Goal: Task Accomplishment & Management: Manage account settings

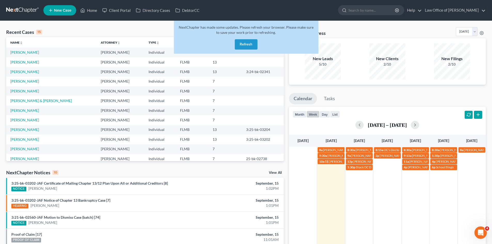
click at [234, 48] on div "NextChapter has made some updates. Please refresh your browser. Please make sur…" at bounding box center [246, 37] width 145 height 33
click at [249, 45] on button "Refresh" at bounding box center [246, 44] width 23 height 10
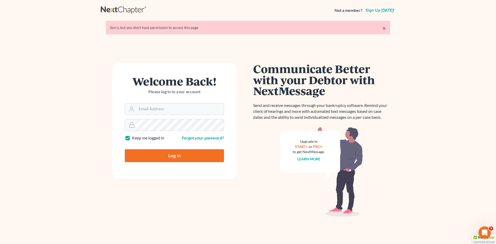
type input "[EMAIL_ADDRESS][DOMAIN_NAME]"
click at [184, 152] on input "Log In" at bounding box center [174, 155] width 99 height 13
type input "Thinking..."
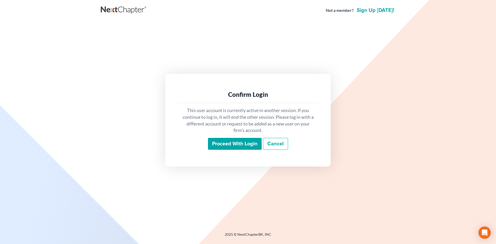
click at [216, 141] on input "Proceed with login" at bounding box center [235, 144] width 54 height 12
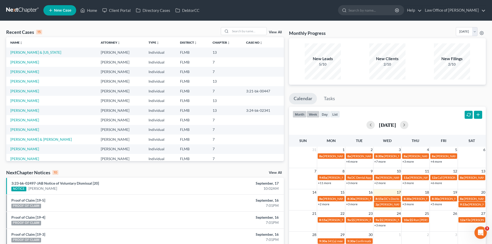
click at [313, 112] on button "week" at bounding box center [312, 114] width 13 height 7
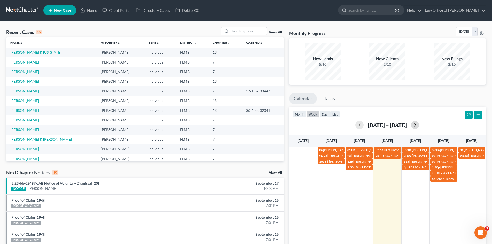
click at [415, 125] on button "button" at bounding box center [415, 125] width 8 height 8
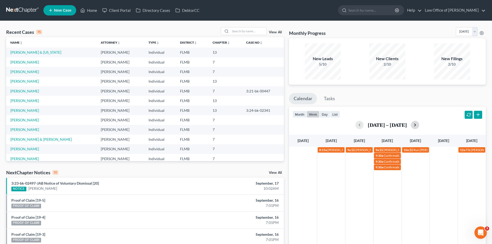
click at [414, 124] on button "button" at bounding box center [415, 125] width 8 height 8
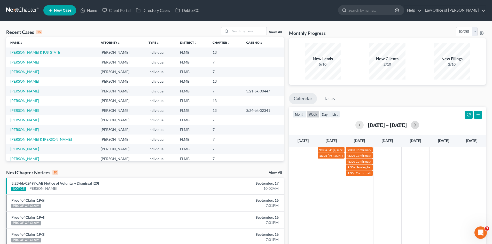
click at [394, 181] on div "9:30a 341(a) meeting for Shahn M Sarwary 9:30a Confirmation hearing for Roger P…" at bounding box center [387, 211] width 197 height 128
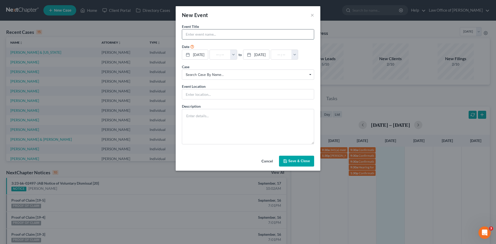
click at [200, 31] on input "text" at bounding box center [248, 34] width 132 height 10
click at [232, 125] on textarea at bounding box center [248, 126] width 132 height 35
paste textarea "https://www.propelparalegal.com/"
type textarea "https://www.propelparalegal.com/"
click at [195, 37] on input "text" at bounding box center [248, 34] width 132 height 10
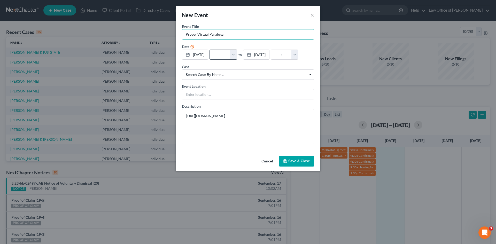
type input "Propel Virtual Paralegal"
click at [227, 57] on input "text" at bounding box center [220, 55] width 21 height 10
type input "2"
type input "01:00am"
type input "2:"
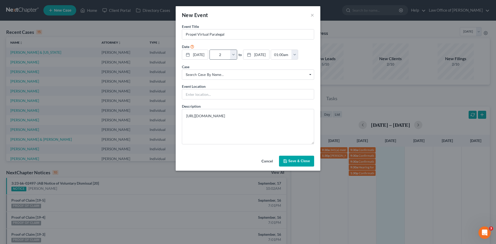
type input "03:00am"
type input "2:0"
type input "01:00am"
type input "2:00"
type input "03:00am"
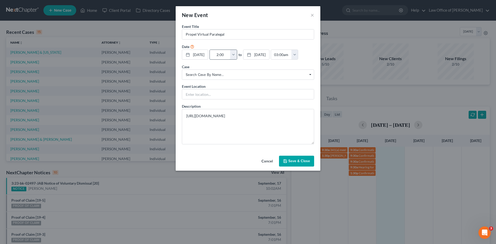
type input "2:00p"
type input "01:00am"
type input "2:00pm"
type input "03:00pm"
type input "2:00pm"
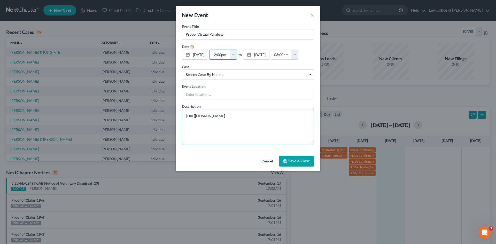
click at [266, 114] on textarea "https://www.propelparalegal.com/" at bounding box center [248, 126] width 132 height 35
click at [224, 93] on input "text" at bounding box center [248, 94] width 132 height 10
type input "Phone call"
click at [293, 159] on button "Save & Close" at bounding box center [296, 161] width 35 height 11
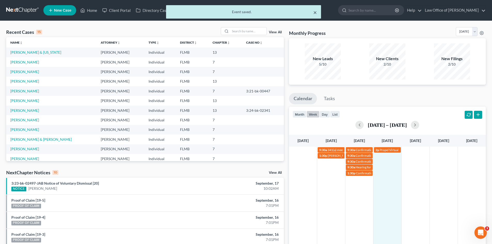
click at [314, 12] on button "×" at bounding box center [315, 12] width 4 height 6
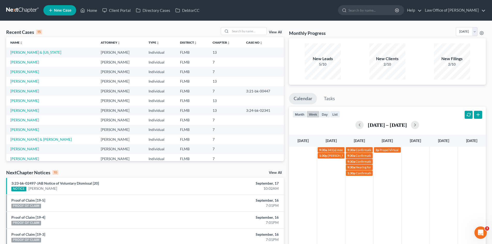
click at [387, 160] on td "2p Propel Virtual Paralegal" at bounding box center [387, 161] width 28 height 29
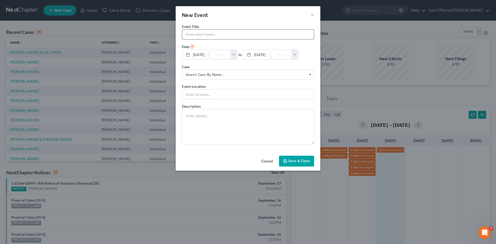
click at [221, 38] on input "text" at bounding box center [248, 34] width 132 height 10
type input "B"
click at [313, 15] on button "×" at bounding box center [312, 15] width 4 height 6
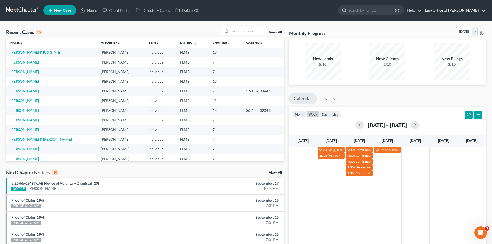
click at [458, 13] on link "Law Office of [PERSON_NAME]" at bounding box center [453, 10] width 63 height 9
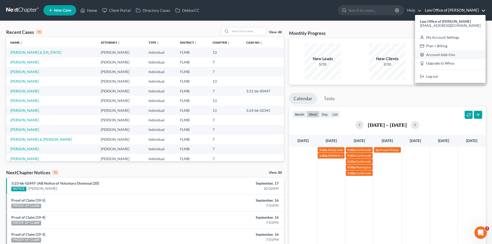
click at [462, 54] on link "Account Add-Ons" at bounding box center [450, 54] width 70 height 9
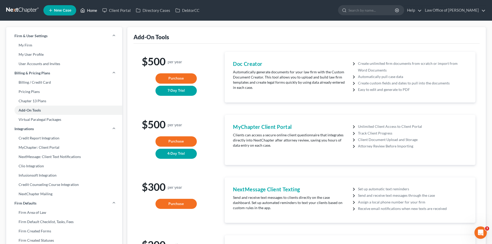
click at [88, 11] on link "Home" at bounding box center [89, 10] width 22 height 9
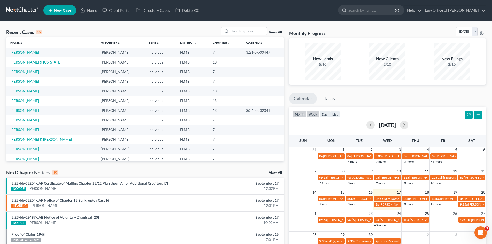
click at [314, 116] on button "week" at bounding box center [312, 114] width 13 height 7
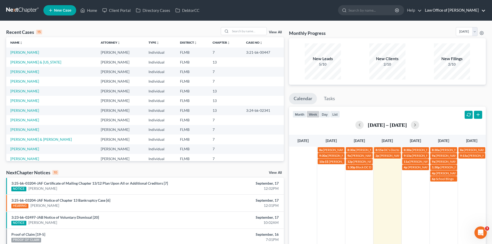
click at [444, 7] on link "Law Office of [PERSON_NAME]" at bounding box center [453, 10] width 63 height 9
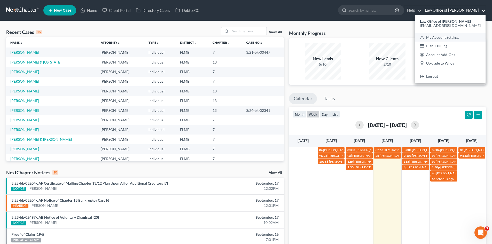
click at [459, 38] on link "My Account Settings" at bounding box center [450, 37] width 70 height 9
select select "24"
select select "9"
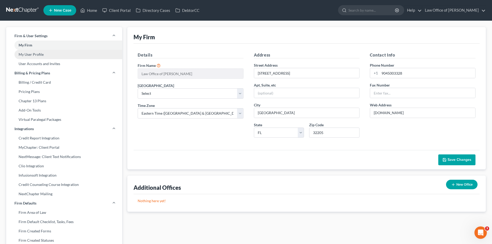
click at [47, 53] on link "My User Profile" at bounding box center [64, 54] width 116 height 9
select select "9"
select select "assistant"
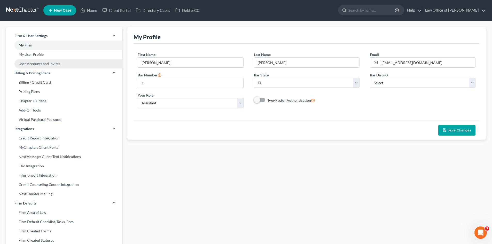
click at [78, 61] on link "User Accounts and Invites" at bounding box center [64, 63] width 116 height 9
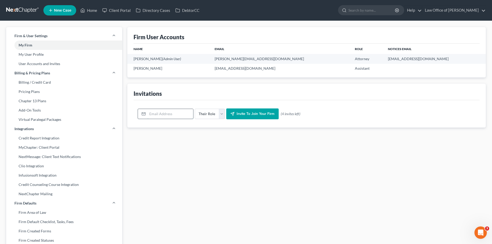
click at [176, 114] on input "email" at bounding box center [170, 114] width 46 height 10
click at [29, 80] on link "Billing / Credit Card" at bounding box center [64, 82] width 116 height 9
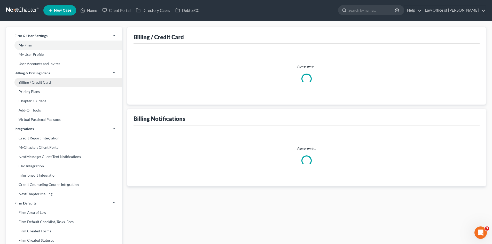
select select "39"
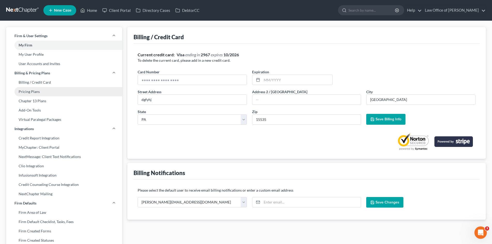
click at [38, 93] on link "Pricing Plans" at bounding box center [64, 91] width 116 height 9
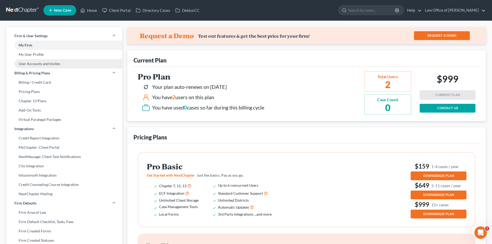
click at [51, 66] on link "User Accounts and Invites" at bounding box center [64, 63] width 116 height 9
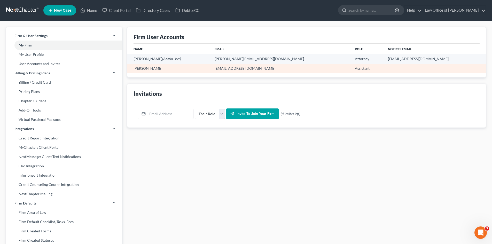
click at [351, 70] on td "Assistant" at bounding box center [367, 69] width 33 height 10
click at [317, 69] on td "[EMAIL_ADDRESS][DOMAIN_NAME]" at bounding box center [280, 69] width 140 height 10
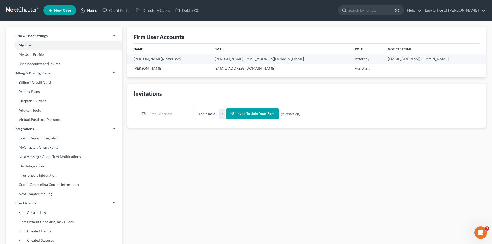
click at [79, 9] on link "Home" at bounding box center [89, 10] width 22 height 9
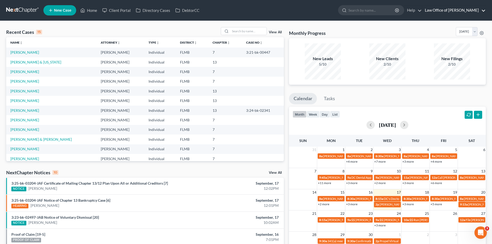
click at [437, 12] on link "Law Office of [PERSON_NAME]" at bounding box center [453, 10] width 63 height 9
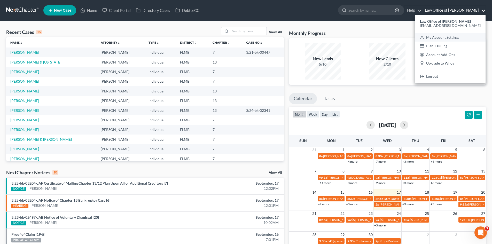
click at [451, 38] on link "My Account Settings" at bounding box center [450, 37] width 70 height 9
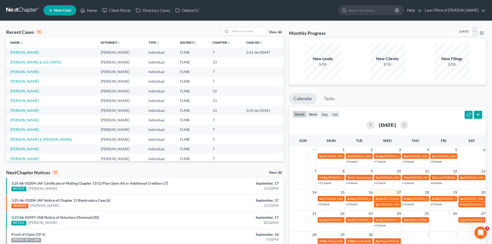
select select "15"
select select "24"
select select "9"
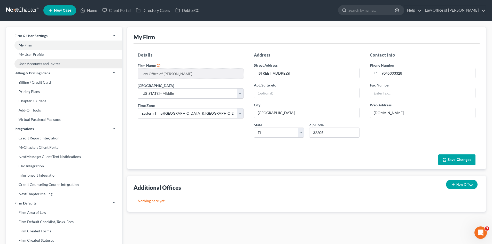
click at [51, 60] on link "User Accounts and Invites" at bounding box center [64, 63] width 116 height 9
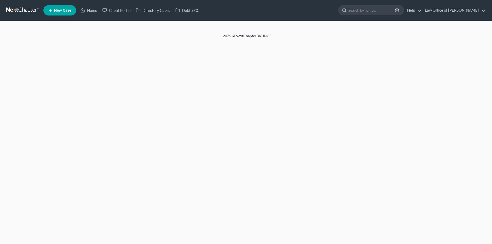
select select "0"
select select "2"
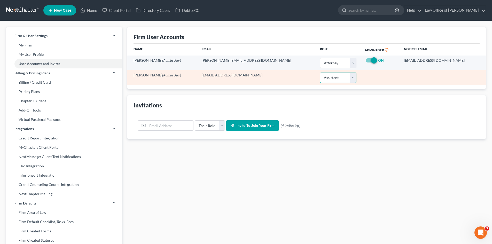
click at [345, 78] on select "Select Attorney Paralegal Assistant" at bounding box center [338, 78] width 36 height 10
click at [387, 82] on td at bounding box center [379, 77] width 39 height 15
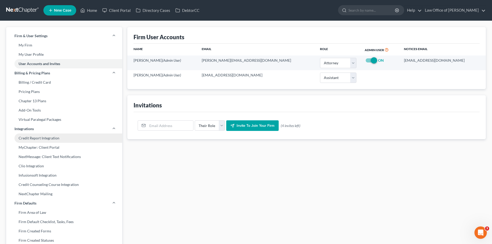
click at [42, 136] on link "Credit Report Integration" at bounding box center [64, 137] width 116 height 9
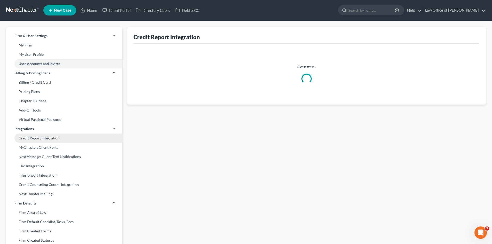
select select "2"
select select "9"
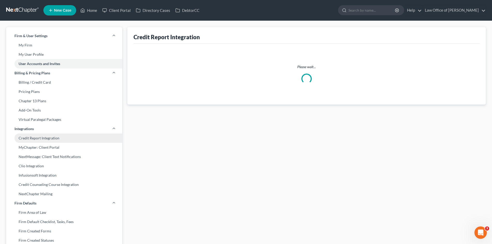
select select "9"
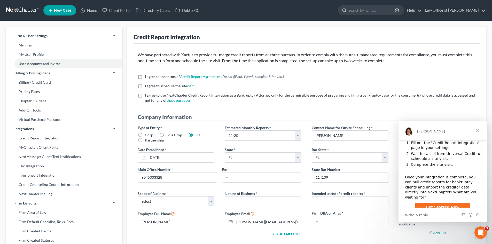
scroll to position [73, 0]
click at [320, 97] on span "I agree to use NextChapter Credit Report Integration as a Bankruptcy Attorney o…" at bounding box center [310, 98] width 330 height 10
click at [150, 96] on input "I agree to use NextChapter Credit Report Integration as a Bankruptcy Attorney o…" at bounding box center [148, 94] width 3 height 3
checkbox input "true"
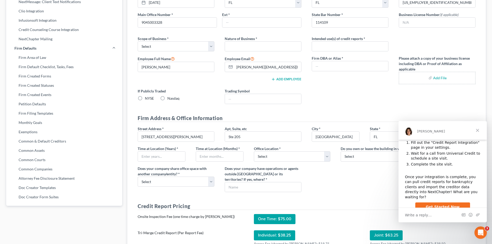
scroll to position [0, 0]
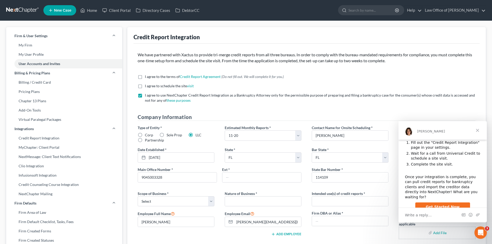
click at [478, 132] on span "Close" at bounding box center [477, 130] width 19 height 19
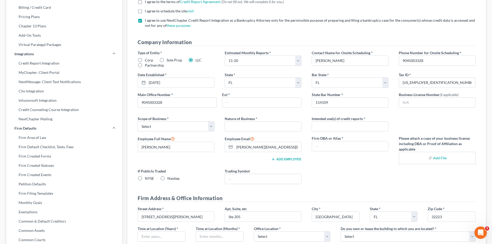
scroll to position [77, 0]
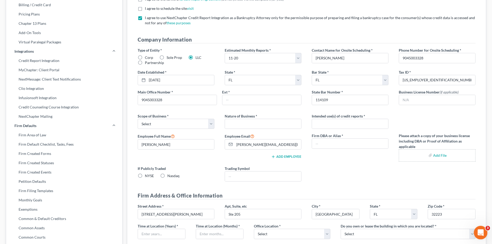
click at [476, 232] on div "Open Intercom Messenger" at bounding box center [479, 231] width 17 height 17
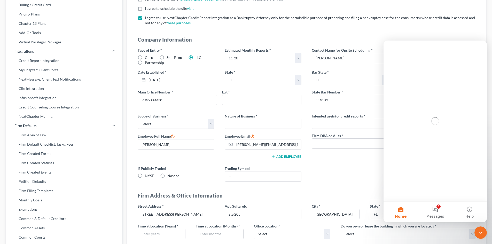
scroll to position [0, 0]
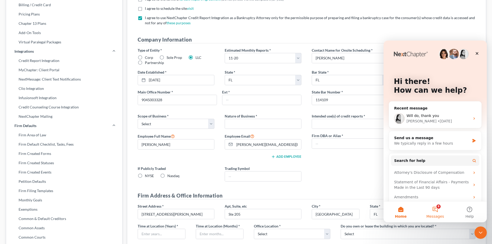
click at [437, 210] on button "8 Messages" at bounding box center [435, 212] width 34 height 21
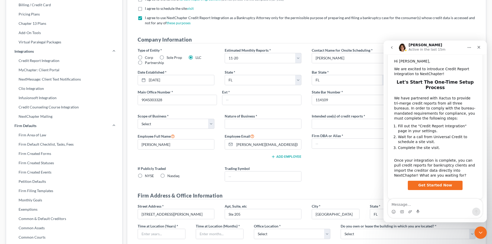
scroll to position [47, 0]
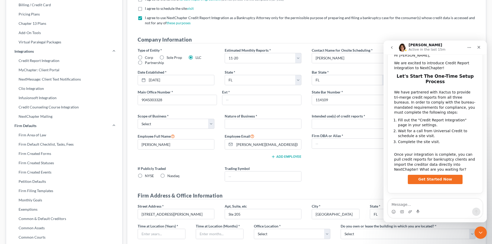
click at [431, 180] on span "Get Started Now" at bounding box center [435, 179] width 34 height 4
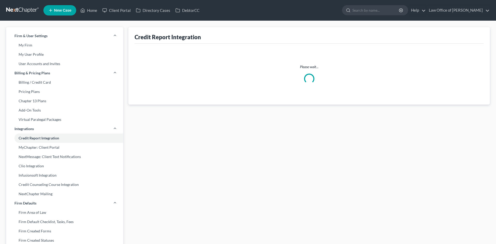
select select "2"
select select "9"
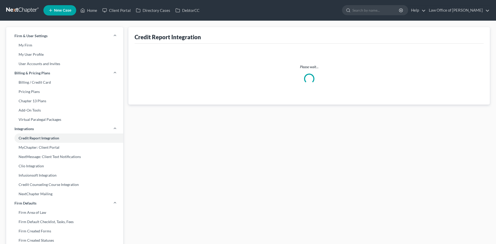
select select "9"
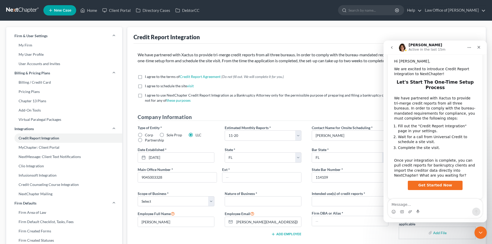
scroll to position [47, 0]
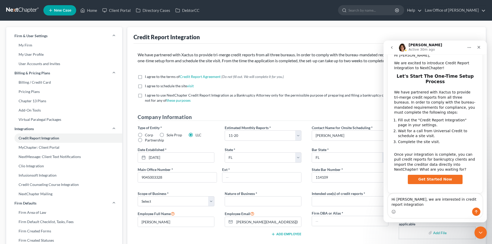
type textarea "Hi [PERSON_NAME], we are interested in credit report integration"
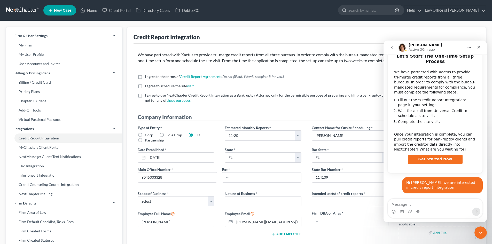
scroll to position [67, 0]
type textarea "I want to make sure we're ready for site visit"
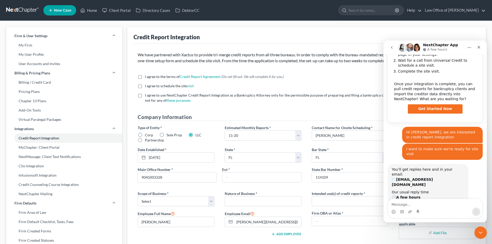
scroll to position [132, 0]
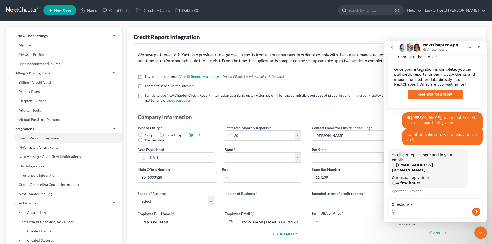
type textarea "Questions -"
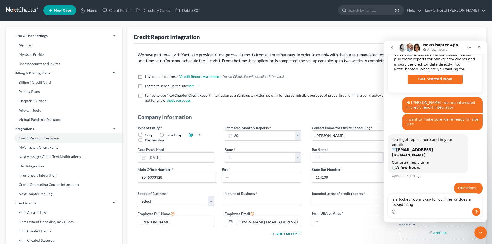
scroll to position [152, 0]
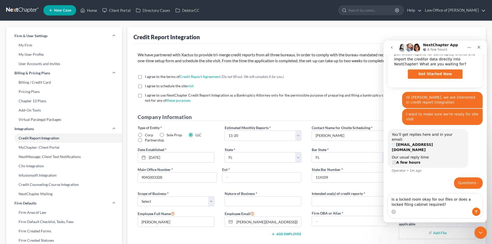
type textarea "Is a locked room okay for our files or does a locked filing cabinet required?"
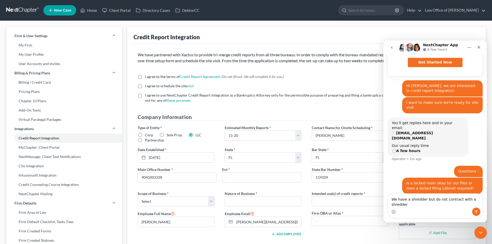
scroll to position [169, 0]
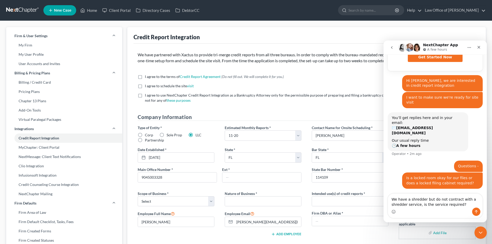
type textarea "We have a shredder but do not contract with a shredder service, is the service …"
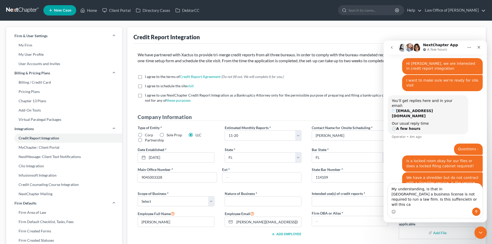
scroll to position [191, 0]
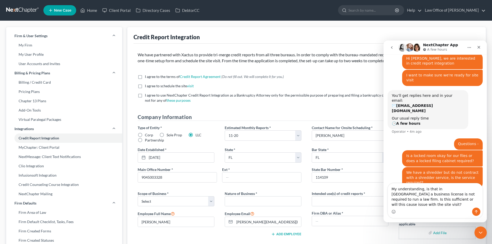
type textarea "My understanding, is that in [GEOGRAPHIC_DATA] a business license is not requir…"
click at [477, 211] on icon "Send a message…" at bounding box center [476, 212] width 4 height 4
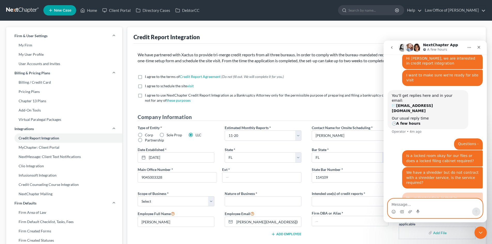
scroll to position [208, 0]
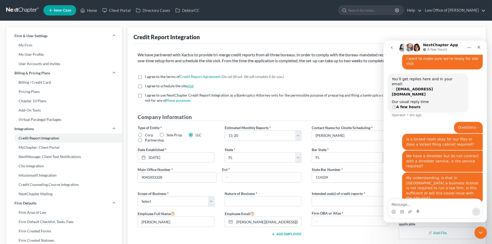
click at [192, 85] on link "visit" at bounding box center [190, 86] width 7 height 4
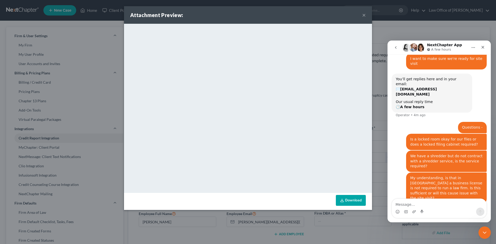
click at [362, 16] on button "×" at bounding box center [364, 15] width 4 height 6
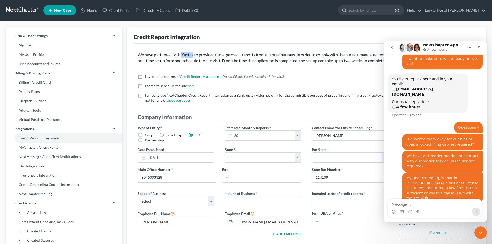
drag, startPoint x: 195, startPoint y: 55, endPoint x: 183, endPoint y: 56, distance: 12.1
click at [183, 56] on p "We have partnered with Xactus to provide tri-merge credit reports from all thre…" at bounding box center [307, 58] width 338 height 12
copy p "Xactus"
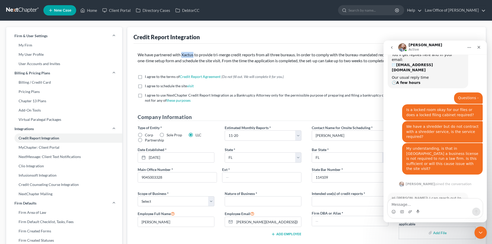
scroll to position [236, 0]
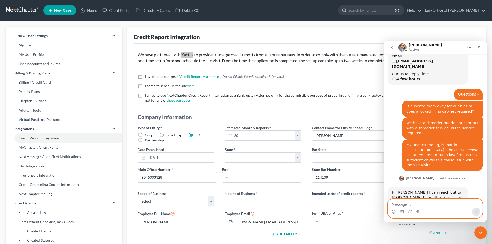
click at [415, 204] on textarea "Message…" at bounding box center [435, 203] width 94 height 9
type textarea "e"
type textarea "Yes please"
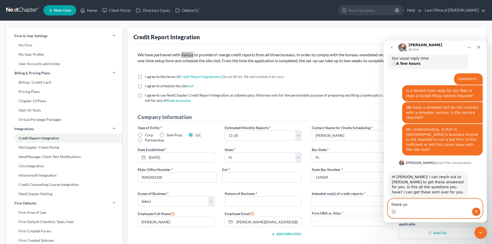
type textarea "thank you"
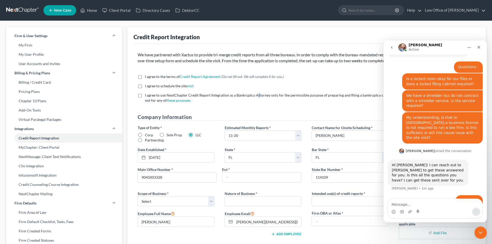
click at [258, 96] on span "I agree to use NextChapter Credit Report Integration as a Bankruptcy Attorney o…" at bounding box center [310, 98] width 330 height 10
click at [392, 48] on icon "go back" at bounding box center [392, 47] width 2 height 3
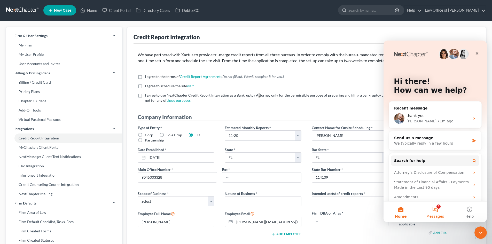
click at [441, 215] on span "Messages" at bounding box center [435, 217] width 18 height 4
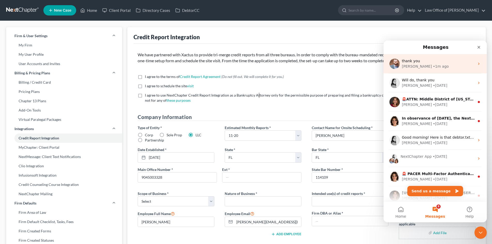
click at [429, 68] on div "James • 1m ago" at bounding box center [438, 66] width 73 height 5
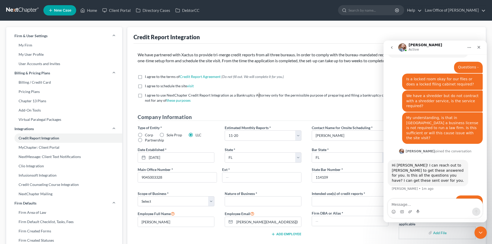
scroll to position [263, 0]
click at [93, 9] on link "Home" at bounding box center [89, 10] width 22 height 9
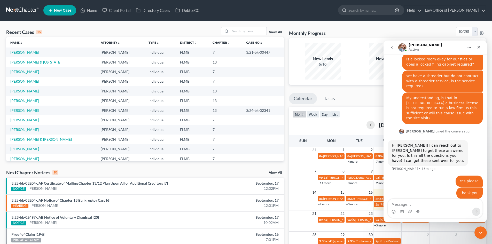
scroll to position [283, 0]
click at [242, 33] on input "search" at bounding box center [248, 30] width 36 height 7
type input "ware"
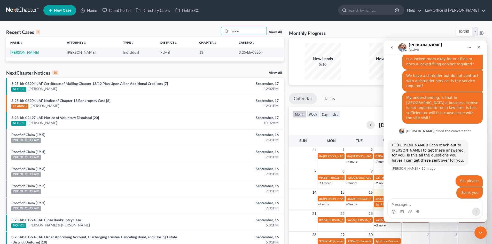
click at [19, 51] on link "Ware, Jacob" at bounding box center [24, 52] width 29 height 4
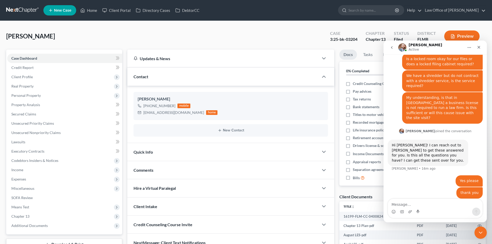
drag, startPoint x: 149, startPoint y: 200, endPoint x: 269, endPoint y: 90, distance: 163.4
click at [269, 90] on div "Jacob Ware +1 (334) 538-9377 mobile jacobrware@yahoo.com home New Contact" at bounding box center [230, 114] width 207 height 57
click at [407, 208] on div "Intercom messenger" at bounding box center [435, 212] width 94 height 8
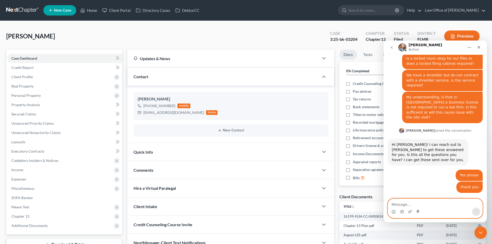
click at [402, 203] on textarea "Message…" at bounding box center [435, 203] width 94 height 9
type textarea "awesome, thank you for all your help"
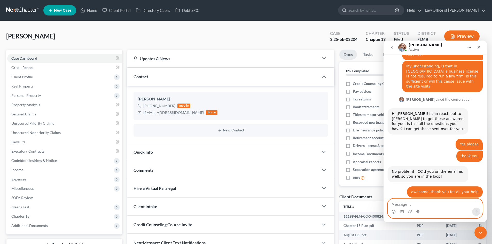
scroll to position [314, 0]
click at [446, 49] on div "Operator" at bounding box center [431, 47] width 66 height 8
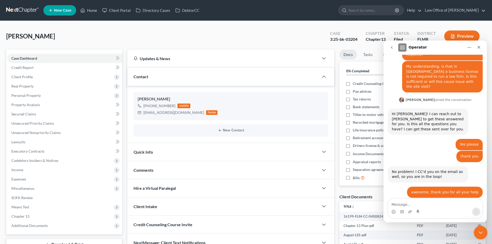
click at [481, 231] on icon "Close Intercom Messenger" at bounding box center [480, 232] width 4 height 2
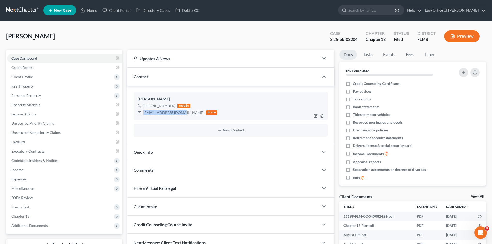
drag, startPoint x: 181, startPoint y: 113, endPoint x: 143, endPoint y: 113, distance: 37.7
click at [143, 113] on div "jacobrware@yahoo.com" at bounding box center [173, 112] width 61 height 5
copy div "jacobrware@yahoo.com"
click at [467, 12] on link "Law Office of [PERSON_NAME]" at bounding box center [453, 10] width 63 height 9
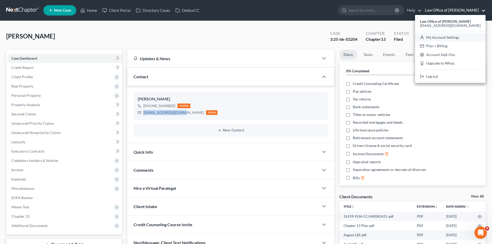
click at [473, 38] on link "My Account Settings" at bounding box center [450, 37] width 70 height 9
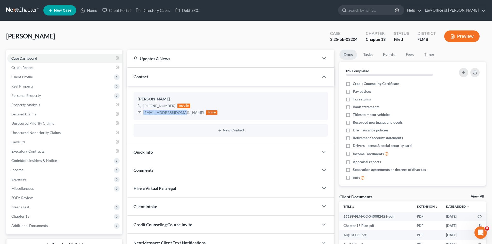
select select "24"
select select "9"
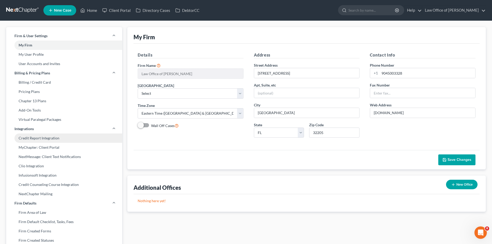
click at [79, 141] on link "Credit Report Integration" at bounding box center [64, 137] width 116 height 9
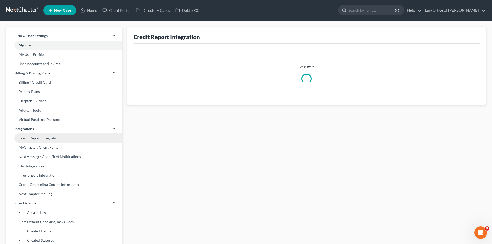
select select "2"
select select "9"
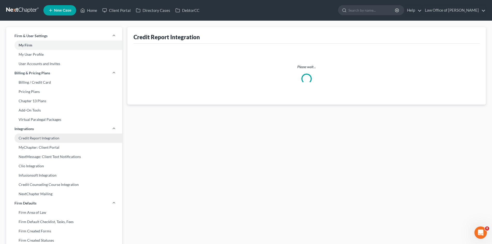
select select "9"
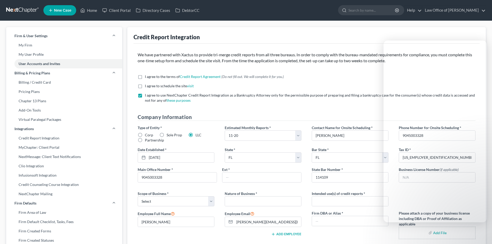
select select "2"
select select "9"
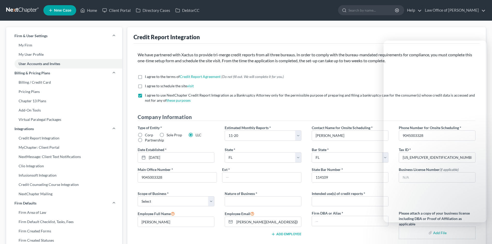
select select "9"
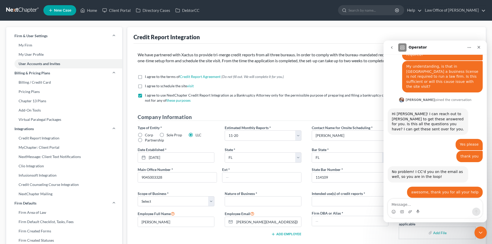
click at [90, 12] on link "Home" at bounding box center [89, 10] width 22 height 9
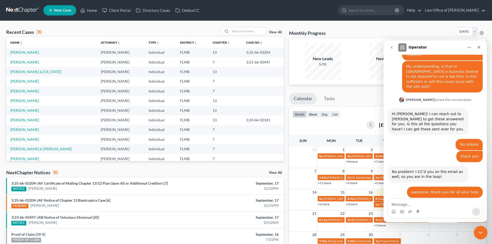
drag, startPoint x: 948, startPoint y: 458, endPoint x: 474, endPoint y: 232, distance: 525.7
click at [479, 233] on icon "Close Intercom Messenger" at bounding box center [480, 232] width 6 height 6
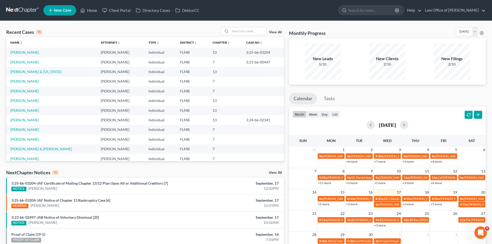
scroll to position [314, 0]
click at [317, 114] on button "week" at bounding box center [312, 114] width 13 height 7
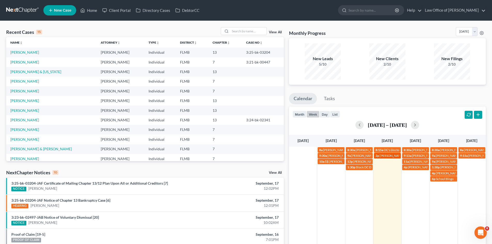
click at [393, 157] on span "[PERSON_NAME] [EMAIL_ADDRESS][DOMAIN_NAME]" at bounding box center [418, 156] width 76 height 4
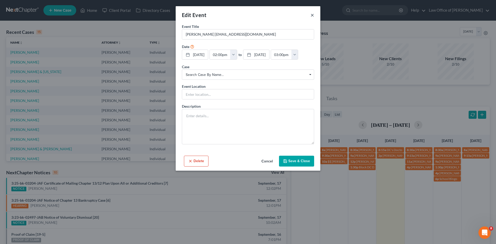
click at [313, 15] on button "×" at bounding box center [312, 15] width 4 height 6
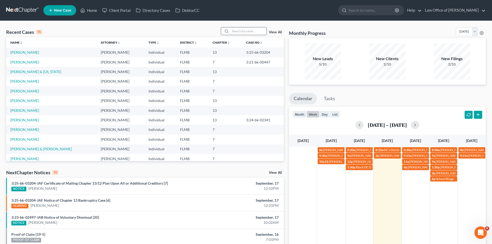
click at [248, 30] on input "search" at bounding box center [248, 30] width 36 height 7
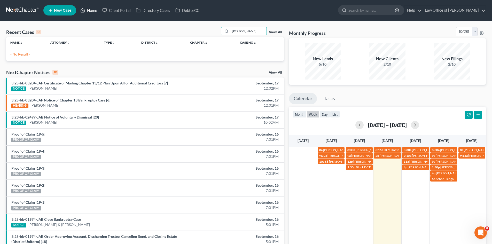
click at [86, 7] on link "Home" at bounding box center [89, 10] width 22 height 9
click at [86, 12] on link "Home" at bounding box center [89, 10] width 22 height 9
click at [84, 11] on icon at bounding box center [82, 10] width 5 height 6
click at [246, 34] on input "[PERSON_NAME]" at bounding box center [248, 30] width 36 height 7
type input "b"
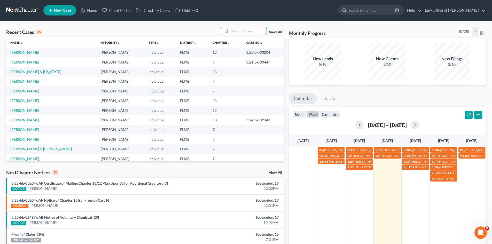
click at [69, 15] on link "New Case" at bounding box center [59, 10] width 33 height 10
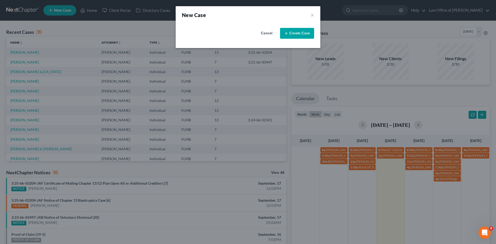
select select "15"
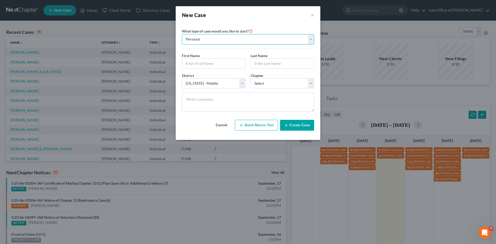
click at [222, 42] on select "Personal Business" at bounding box center [248, 39] width 132 height 10
click at [223, 40] on select "Personal Business" at bounding box center [248, 39] width 132 height 10
click at [204, 63] on input "text" at bounding box center [213, 64] width 63 height 10
type input "[PERSON_NAME]"
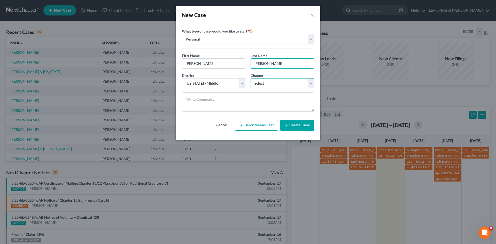
click at [280, 83] on select "Select 7 11 12 13" at bounding box center [282, 83] width 64 height 10
select select "0"
click at [250, 78] on select "Select 7 11 12 13" at bounding box center [282, 83] width 64 height 10
click at [258, 112] on div at bounding box center [247, 103] width 137 height 23
click at [309, 126] on button "Create Case" at bounding box center [297, 125] width 34 height 11
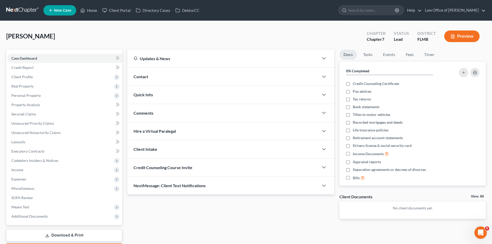
click at [156, 79] on div "Contact" at bounding box center [222, 77] width 191 height 18
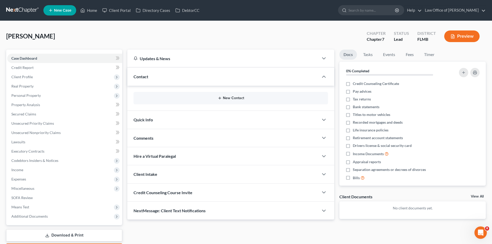
click at [233, 97] on button "New Contact" at bounding box center [231, 98] width 186 height 4
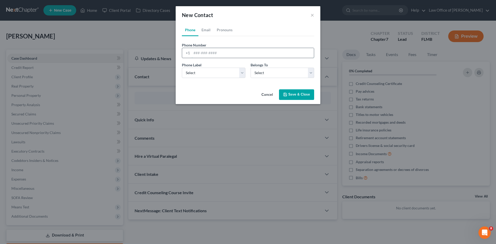
click at [208, 56] on input "tel" at bounding box center [253, 53] width 122 height 10
type input "9044376068"
click at [212, 72] on select "Select Mobile Home Work Other" at bounding box center [214, 73] width 64 height 10
select select "0"
click at [182, 68] on select "Select Mobile Home Work Other" at bounding box center [214, 73] width 64 height 10
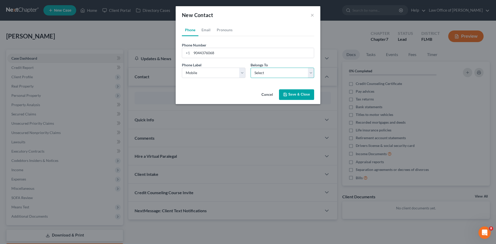
click at [256, 75] on select "Select Client Other" at bounding box center [282, 73] width 64 height 10
select select "0"
click at [250, 68] on select "Select Client Other" at bounding box center [282, 73] width 64 height 10
click at [305, 95] on button "Save & Close" at bounding box center [296, 94] width 35 height 11
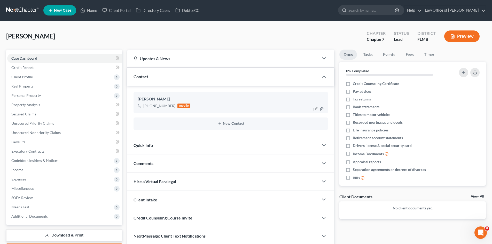
click at [316, 109] on icon "button" at bounding box center [316, 108] width 2 height 2
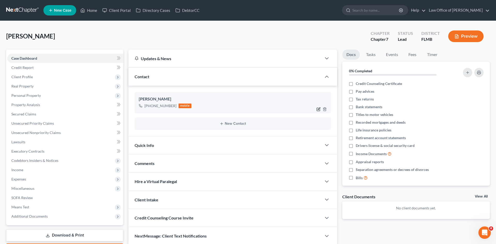
select select "0"
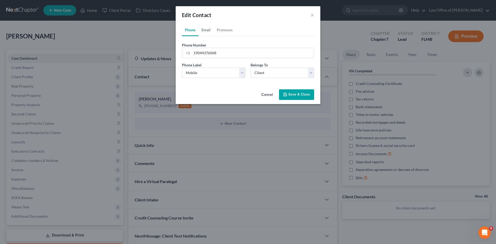
click at [207, 33] on link "Email" at bounding box center [205, 30] width 15 height 12
click at [220, 52] on input "email" at bounding box center [253, 53] width 122 height 10
type input "[EMAIL_ADDRESS][DOMAIN_NAME]"
click at [223, 74] on select "Select Home Work Other" at bounding box center [214, 73] width 64 height 10
select select "0"
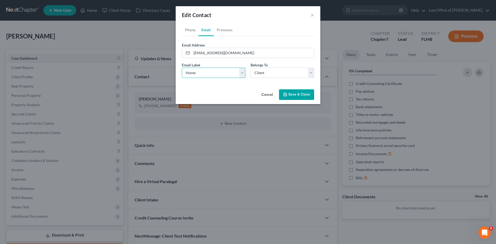
click at [182, 68] on select "Select Home Work Other" at bounding box center [214, 73] width 64 height 10
click at [288, 94] on button "Save & Close" at bounding box center [296, 94] width 35 height 11
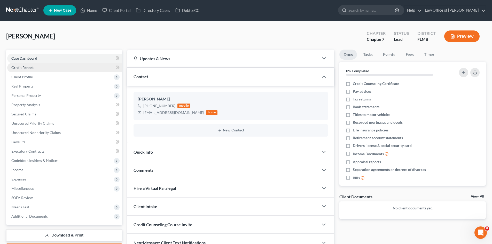
click at [38, 68] on link "Credit Report" at bounding box center [64, 67] width 115 height 9
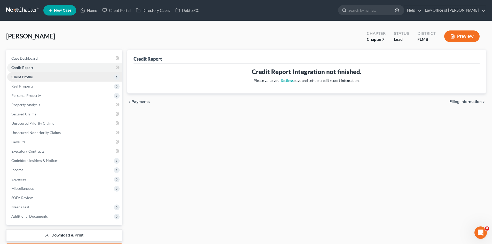
click at [35, 78] on span "Client Profile" at bounding box center [64, 76] width 115 height 9
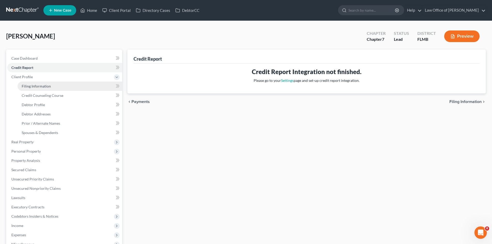
click at [47, 87] on span "Filing Information" at bounding box center [36, 86] width 29 height 4
select select "1"
select select "0"
select select "15"
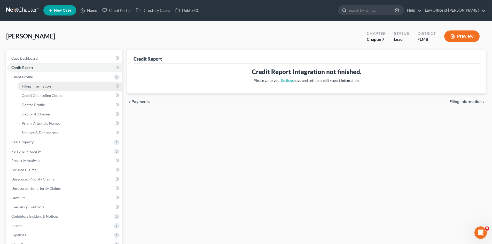
select select "9"
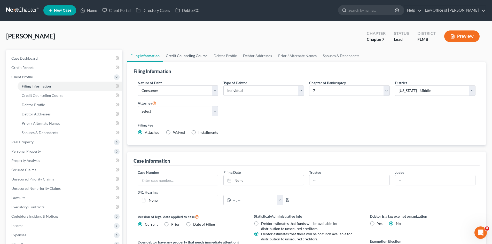
click at [187, 58] on link "Credit Counseling Course" at bounding box center [187, 56] width 48 height 12
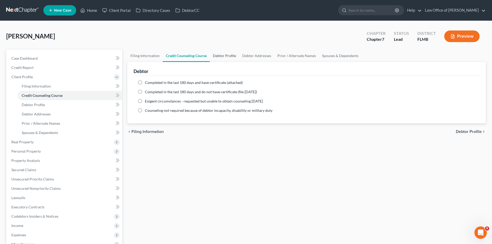
click at [217, 57] on link "Debtor Profile" at bounding box center [224, 56] width 29 height 12
select select "0"
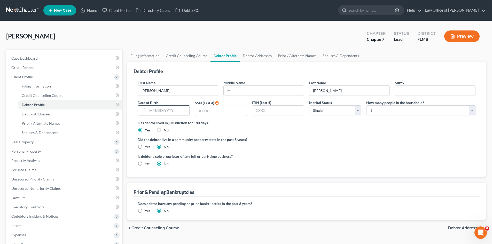
click at [161, 109] on input "text" at bounding box center [168, 111] width 42 height 10
type input "[DATE]"
click at [236, 132] on div "Has debtor lived in jurisdiction for 180 days? Yes No Debtor must reside in jur…" at bounding box center [307, 126] width 338 height 13
click at [217, 112] on input "text" at bounding box center [220, 111] width 51 height 10
type input "1659"
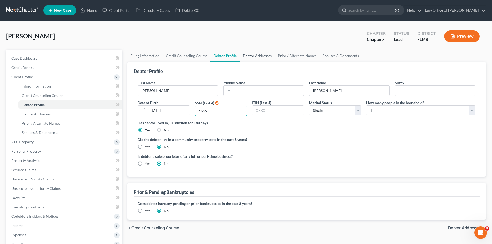
click at [252, 58] on link "Debtor Addresses" at bounding box center [257, 56] width 35 height 12
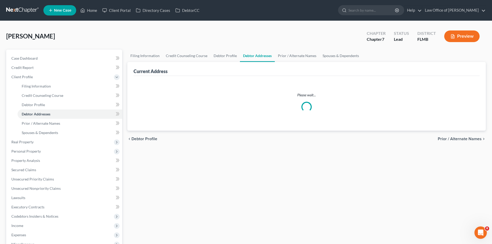
select select "0"
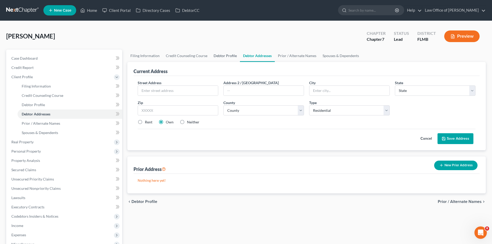
click at [218, 54] on link "Debtor Profile" at bounding box center [224, 56] width 29 height 12
select select "0"
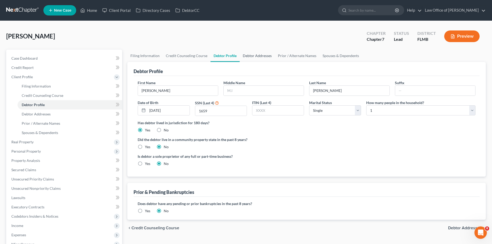
click at [242, 57] on link "Debtor Addresses" at bounding box center [257, 56] width 35 height 12
select select "0"
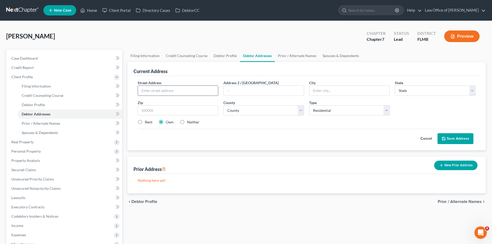
click at [184, 91] on input "text" at bounding box center [178, 91] width 80 height 10
paste input "[STREET_ADDRESS][PERSON_NAME]"
type input "[STREET_ADDRESS][PERSON_NAME]"
click at [248, 87] on input "text" at bounding box center [264, 91] width 80 height 10
paste input "Lot 145"
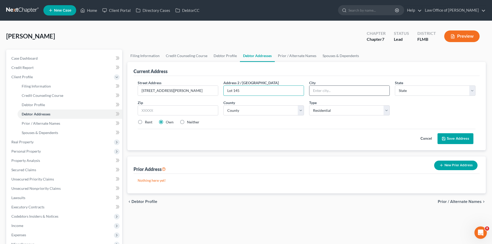
type input "Lot 145"
click at [327, 92] on input "text" at bounding box center [349, 91] width 80 height 10
type input "[GEOGRAPHIC_DATA]"
select select "9"
type input "32221"
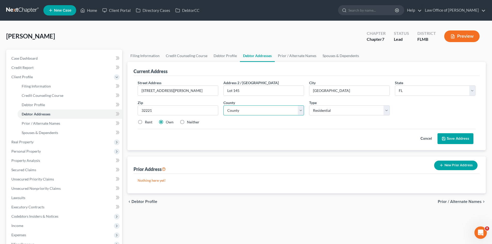
click at [247, 109] on select "County [GEOGRAPHIC_DATA] [GEOGRAPHIC_DATA] [GEOGRAPHIC_DATA] [GEOGRAPHIC_DATA] …" at bounding box center [263, 110] width 81 height 10
select select "14"
click at [223, 105] on select "County [GEOGRAPHIC_DATA] [GEOGRAPHIC_DATA] [GEOGRAPHIC_DATA] [GEOGRAPHIC_DATA] …" at bounding box center [263, 110] width 81 height 10
click at [320, 114] on select "Select Residential Mailing Rental Business" at bounding box center [349, 110] width 81 height 10
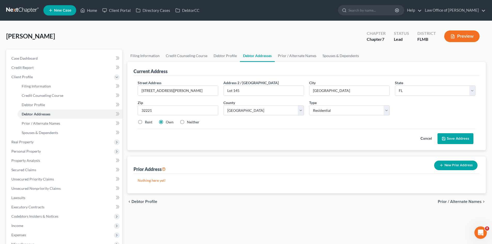
click at [454, 140] on button "Save Address" at bounding box center [455, 138] width 36 height 11
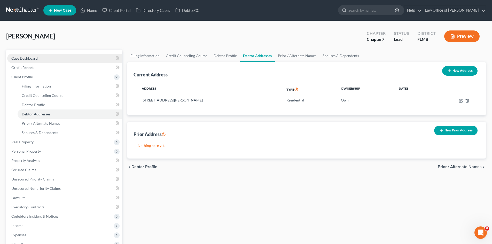
click at [35, 54] on link "Case Dashboard" at bounding box center [64, 58] width 115 height 9
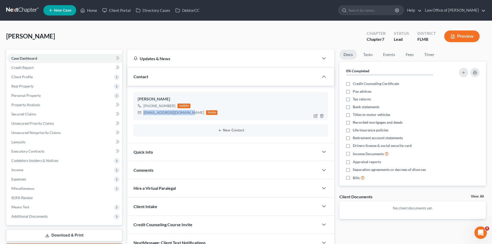
drag, startPoint x: 187, startPoint y: 114, endPoint x: 143, endPoint y: 116, distance: 44.7
click at [143, 116] on div "[PERSON_NAME] [PHONE_NUMBER] mobile [EMAIL_ADDRESS][DOMAIN_NAME] home" at bounding box center [230, 106] width 194 height 28
copy div "[EMAIL_ADDRESS][DOMAIN_NAME]"
click at [159, 113] on div "[EMAIL_ADDRESS][DOMAIN_NAME]" at bounding box center [173, 112] width 61 height 5
drag, startPoint x: 187, startPoint y: 113, endPoint x: 147, endPoint y: 113, distance: 39.5
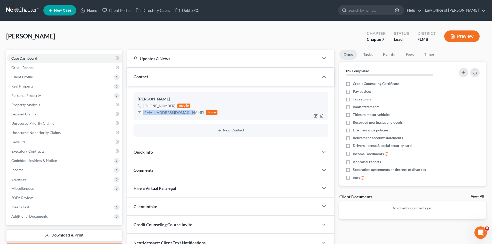
click at [143, 113] on div "[EMAIL_ADDRESS][DOMAIN_NAME] home" at bounding box center [178, 112] width 80 height 7
copy div "[EMAIL_ADDRESS][DOMAIN_NAME]"
drag, startPoint x: 33, startPoint y: 68, endPoint x: 39, endPoint y: 70, distance: 6.4
click at [33, 68] on span "Credit Report" at bounding box center [22, 67] width 22 height 4
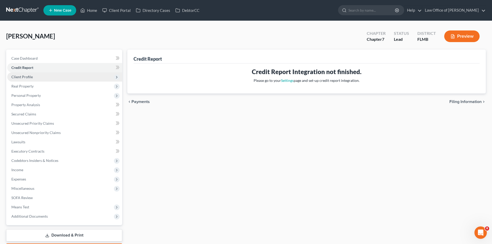
click at [37, 76] on span "Client Profile" at bounding box center [64, 76] width 115 height 9
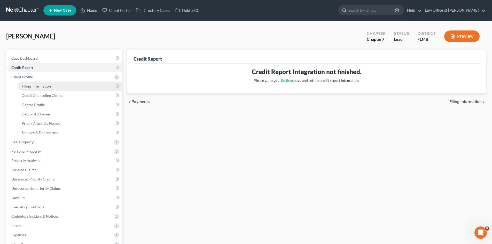
click at [38, 83] on link "Filing Information" at bounding box center [70, 86] width 105 height 9
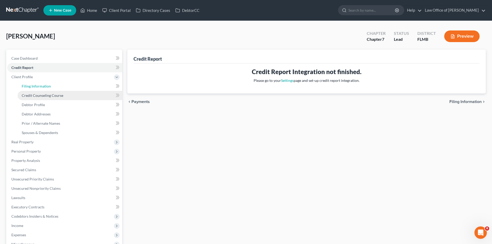
select select "1"
select select "0"
select select "15"
select select "0"
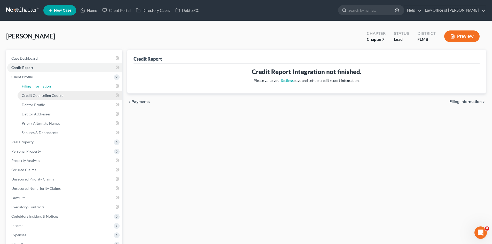
select select "9"
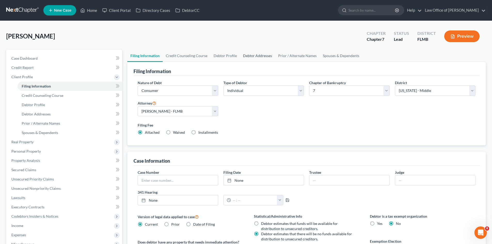
click at [252, 55] on link "Debtor Addresses" at bounding box center [257, 56] width 35 height 12
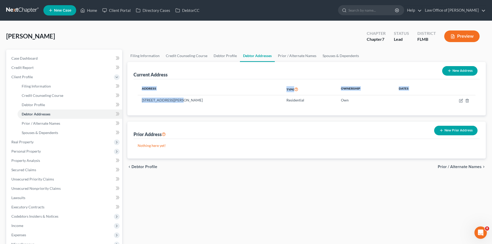
drag, startPoint x: 178, startPoint y: 100, endPoint x: 134, endPoint y: 99, distance: 44.2
click at [134, 99] on div "Address Type Ownership Dates [STREET_ADDRESS][PERSON_NAME] Residential Own" at bounding box center [306, 97] width 346 height 36
click at [149, 99] on td "[STREET_ADDRESS][PERSON_NAME]" at bounding box center [210, 100] width 145 height 10
click at [174, 102] on td "[STREET_ADDRESS][PERSON_NAME]" at bounding box center [210, 100] width 145 height 10
click at [176, 109] on div "Address Type Ownership Dates [STREET_ADDRESS][PERSON_NAME] Residential Own" at bounding box center [306, 97] width 346 height 36
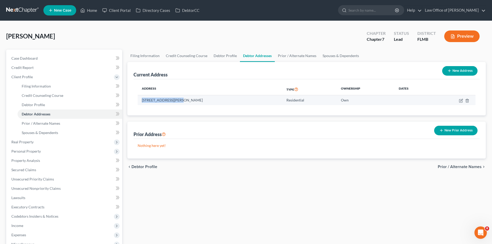
drag, startPoint x: 178, startPoint y: 101, endPoint x: 141, endPoint y: 100, distance: 36.7
click at [141, 100] on td "[STREET_ADDRESS][PERSON_NAME]" at bounding box center [210, 100] width 145 height 10
copy td "[STREET_ADDRESS][PERSON_NAME]"
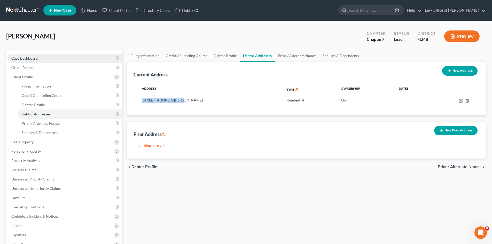
click at [27, 54] on link "Case Dashboard" at bounding box center [64, 58] width 115 height 9
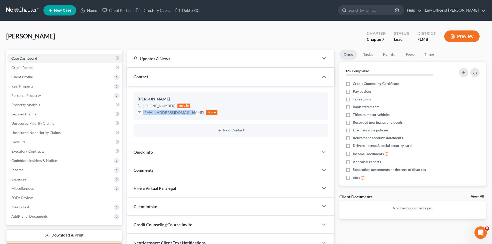
drag, startPoint x: 187, startPoint y: 113, endPoint x: 133, endPoint y: 113, distance: 54.7
click at [133, 113] on div "[PERSON_NAME] [PHONE_NUMBER] mobile [EMAIL_ADDRESS][DOMAIN_NAME] home New Conta…" at bounding box center [230, 114] width 207 height 57
copy div "[EMAIL_ADDRESS][DOMAIN_NAME]"
click at [34, 79] on span "Client Profile" at bounding box center [64, 76] width 115 height 9
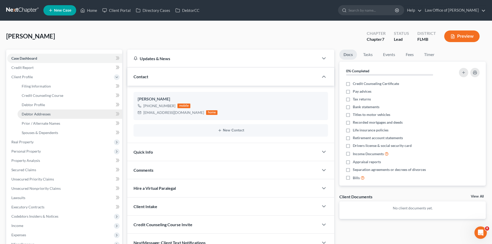
drag, startPoint x: 52, startPoint y: 110, endPoint x: 73, endPoint y: 113, distance: 20.9
click at [52, 110] on link "Debtor Addresses" at bounding box center [70, 113] width 105 height 9
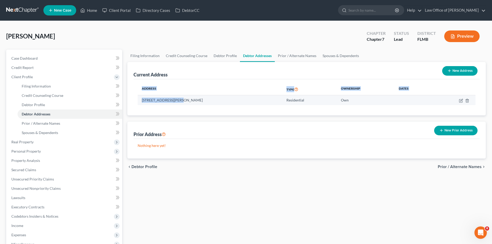
drag, startPoint x: 178, startPoint y: 101, endPoint x: 139, endPoint y: 100, distance: 39.5
click at [137, 100] on div "Address Type Ownership Dates [STREET_ADDRESS][PERSON_NAME] Residential Own" at bounding box center [306, 97] width 346 height 36
click at [162, 101] on td "[STREET_ADDRESS][PERSON_NAME]" at bounding box center [210, 100] width 145 height 10
drag, startPoint x: 142, startPoint y: 100, endPoint x: 178, endPoint y: 102, distance: 35.7
click at [178, 102] on td "[STREET_ADDRESS][PERSON_NAME]" at bounding box center [210, 100] width 145 height 10
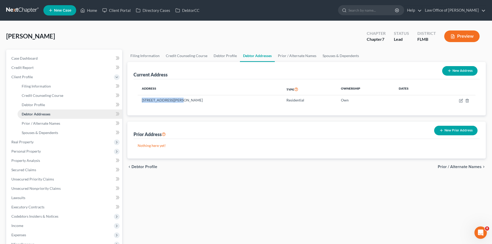
copy td "[STREET_ADDRESS][PERSON_NAME]"
click at [44, 56] on link "Case Dashboard" at bounding box center [64, 58] width 115 height 9
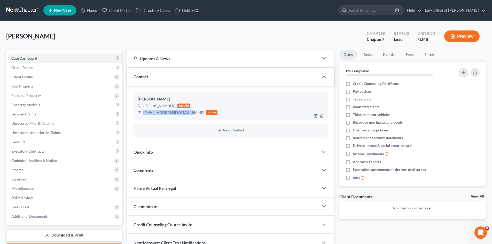
drag, startPoint x: 187, startPoint y: 114, endPoint x: 143, endPoint y: 115, distance: 44.7
click at [143, 115] on div "[EMAIL_ADDRESS][DOMAIN_NAME] home" at bounding box center [178, 112] width 80 height 7
copy div "[EMAIL_ADDRESS][DOMAIN_NAME]"
click at [47, 215] on span "Additional Documents" at bounding box center [64, 216] width 115 height 9
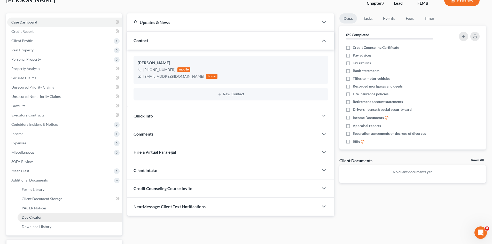
scroll to position [77, 0]
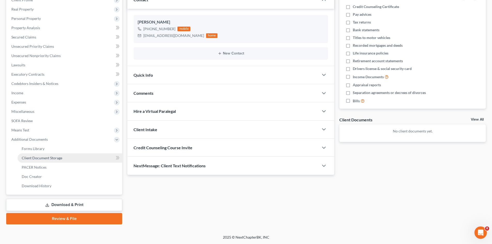
click at [48, 160] on link "Client Document Storage" at bounding box center [70, 157] width 105 height 9
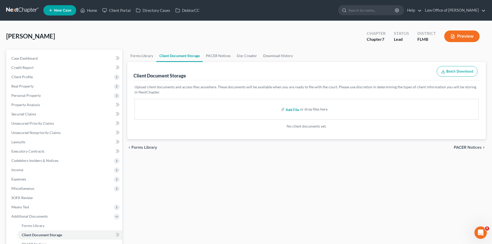
click at [293, 110] on input "file" at bounding box center [292, 109] width 12 height 9
type input "C:\fakepath\Equifax_Binns_Paul.pdf"
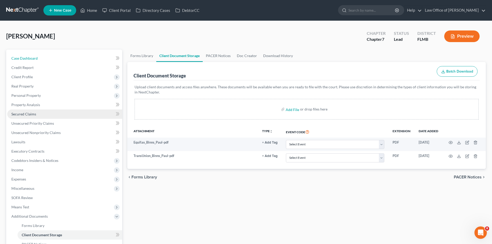
drag, startPoint x: 26, startPoint y: 58, endPoint x: 82, endPoint y: 111, distance: 76.7
click at [26, 58] on span "Case Dashboard" at bounding box center [24, 58] width 26 height 4
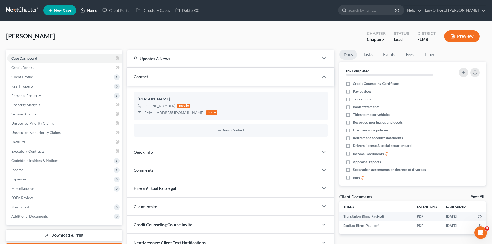
click at [90, 12] on link "Home" at bounding box center [89, 10] width 22 height 9
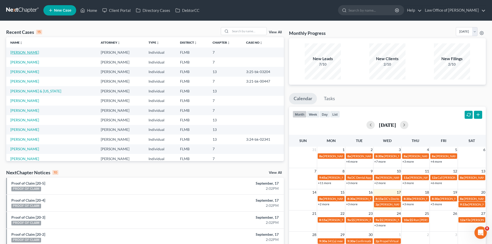
click at [20, 52] on link "Binns, Paul" at bounding box center [24, 52] width 29 height 4
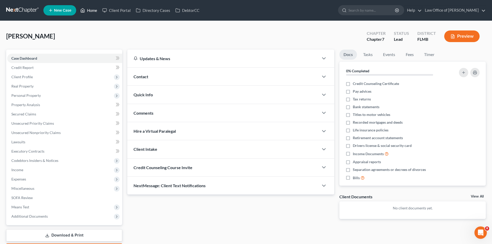
click at [95, 12] on link "Home" at bounding box center [89, 10] width 22 height 9
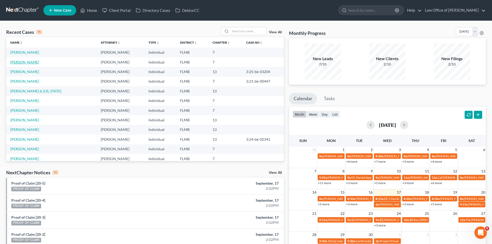
click at [24, 62] on link "Binns, Paul" at bounding box center [24, 62] width 29 height 4
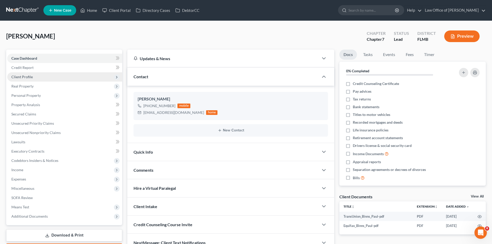
click at [41, 76] on span "Client Profile" at bounding box center [64, 76] width 115 height 9
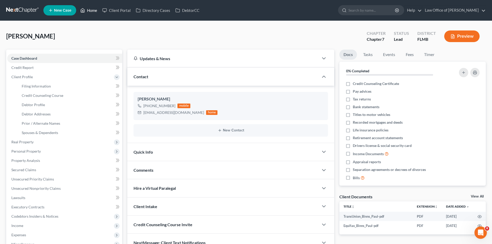
click at [87, 12] on link "Home" at bounding box center [89, 10] width 22 height 9
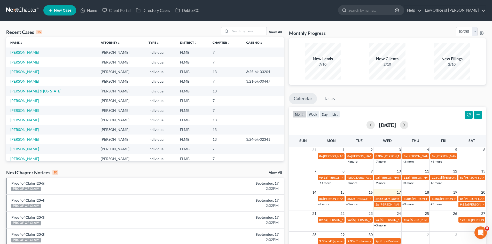
click at [25, 52] on link "Binns, Paul" at bounding box center [24, 52] width 29 height 4
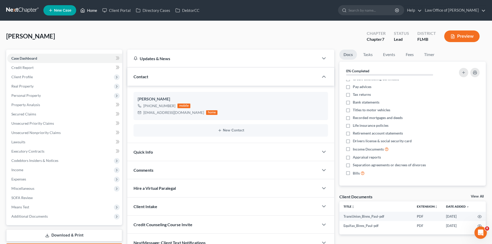
click at [91, 11] on link "Home" at bounding box center [89, 10] width 22 height 9
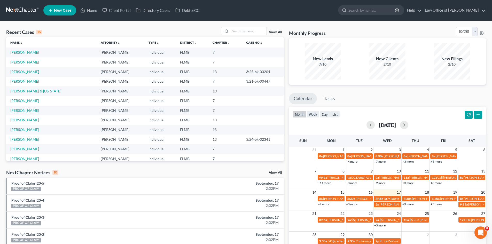
click at [24, 62] on link "Binns, Paul" at bounding box center [24, 62] width 29 height 4
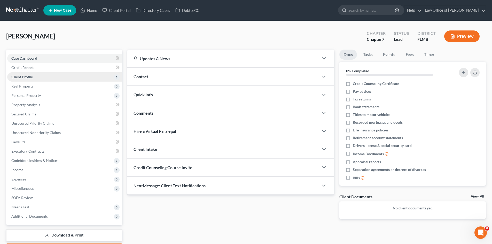
click at [48, 75] on span "Client Profile" at bounding box center [64, 76] width 115 height 9
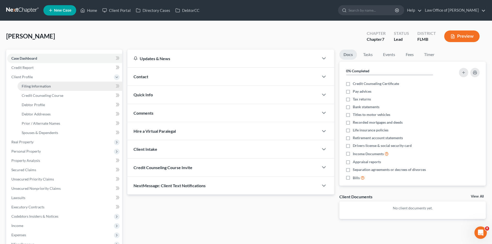
click at [48, 83] on link "Filing Information" at bounding box center [70, 86] width 105 height 9
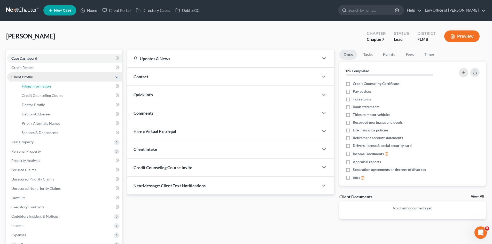
select select "1"
select select "0"
select select "15"
select select "0"
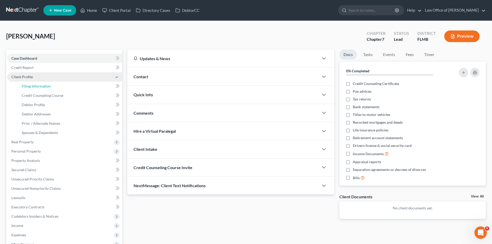
select select "9"
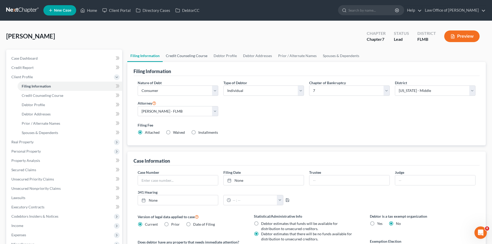
click at [184, 58] on link "Credit Counseling Course" at bounding box center [187, 56] width 48 height 12
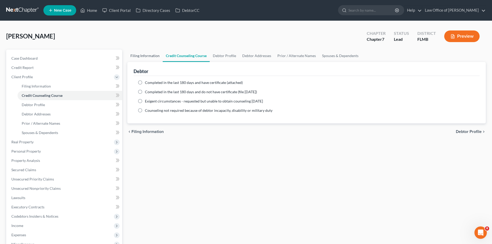
click at [158, 57] on link "Filing Information" at bounding box center [144, 56] width 35 height 12
select select "1"
select select "0"
select select "15"
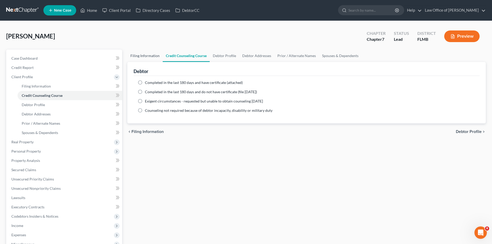
select select "0"
select select "9"
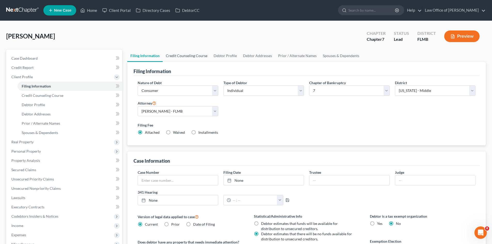
click at [186, 58] on link "Credit Counseling Course" at bounding box center [187, 56] width 48 height 12
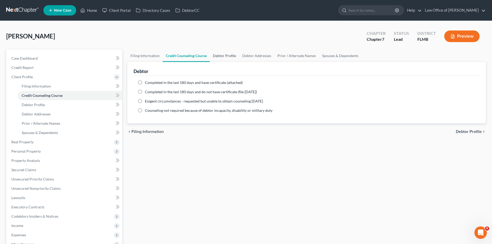
click at [217, 58] on link "Debtor Profile" at bounding box center [224, 56] width 29 height 12
select select "0"
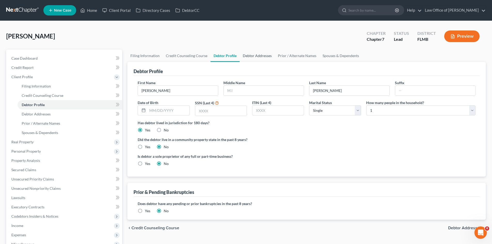
click at [253, 57] on link "Debtor Addresses" at bounding box center [257, 56] width 35 height 12
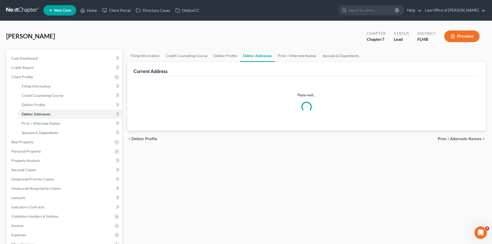
select select "0"
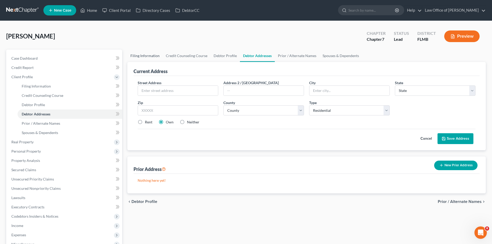
click at [157, 58] on link "Filing Information" at bounding box center [144, 56] width 35 height 12
select select "1"
select select "0"
select select "15"
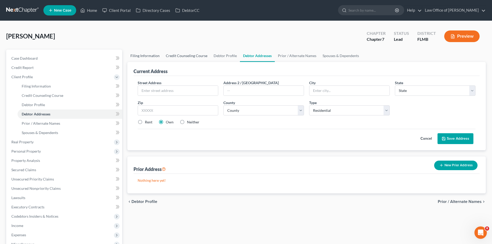
select select "0"
select select "9"
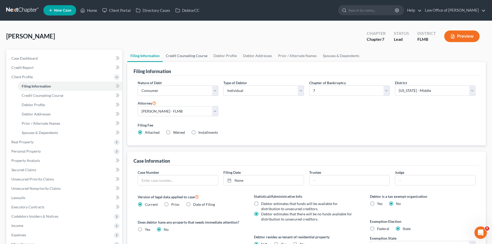
click at [180, 58] on link "Credit Counseling Course" at bounding box center [187, 56] width 48 height 12
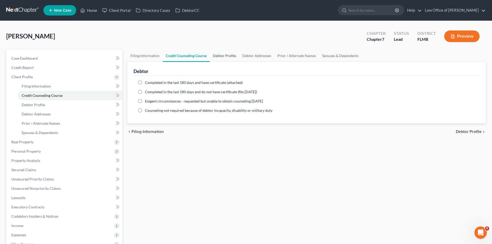
click at [229, 57] on link "Debtor Profile" at bounding box center [224, 56] width 29 height 12
select select "0"
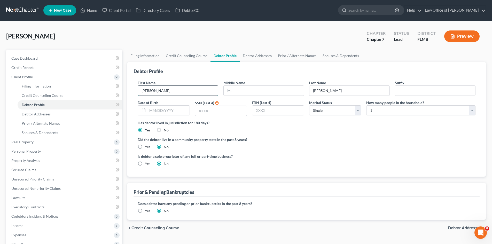
click at [182, 90] on input "Paul" at bounding box center [178, 91] width 80 height 10
type input "Paul - DO NOT USE"
click at [250, 55] on link "Debtor Addresses" at bounding box center [257, 56] width 35 height 12
select select "0"
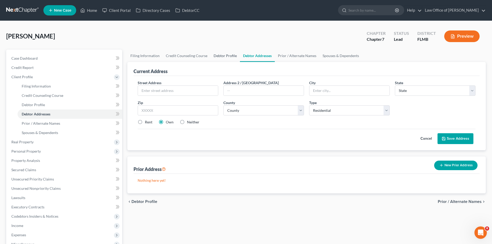
click at [220, 56] on link "Debtor Profile" at bounding box center [224, 56] width 29 height 12
select select "0"
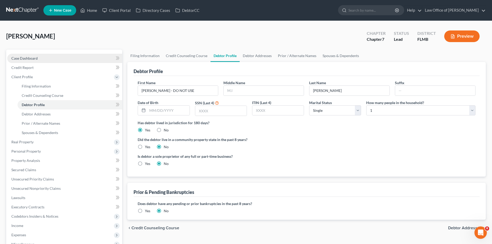
click at [21, 57] on span "Case Dashboard" at bounding box center [24, 58] width 26 height 4
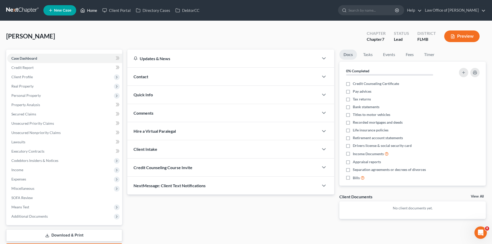
click at [91, 12] on link "Home" at bounding box center [89, 10] width 22 height 9
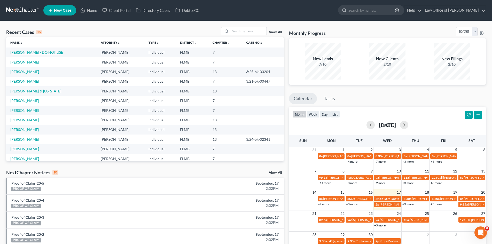
click at [27, 52] on link "Binns, Paul - DO NOT USE" at bounding box center [36, 52] width 53 height 4
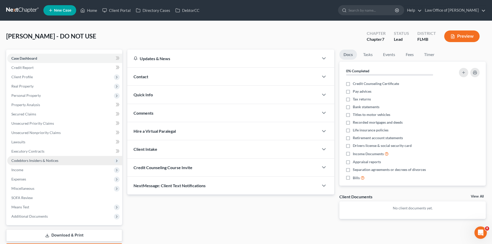
scroll to position [30, 0]
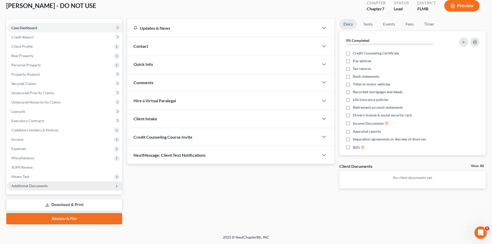
click at [51, 186] on span "Additional Documents" at bounding box center [64, 185] width 115 height 9
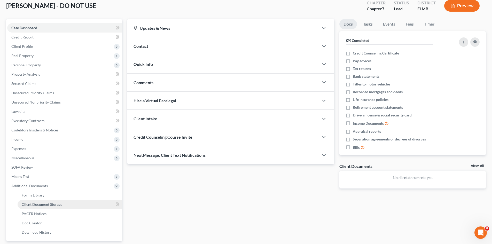
click at [45, 208] on link "Client Document Storage" at bounding box center [70, 204] width 105 height 9
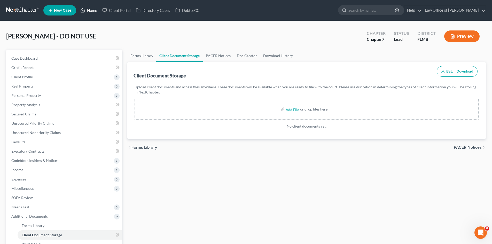
click at [88, 13] on link "Home" at bounding box center [89, 10] width 22 height 9
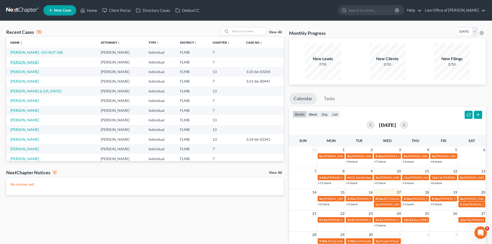
click at [23, 62] on link "Binns, Paul" at bounding box center [24, 62] width 29 height 4
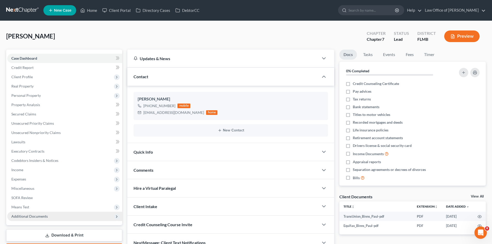
click at [32, 219] on span "Additional Documents" at bounding box center [64, 216] width 115 height 9
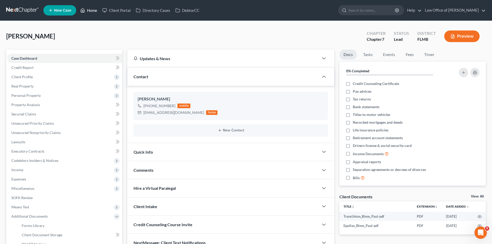
click at [90, 10] on link "Home" at bounding box center [89, 10] width 22 height 9
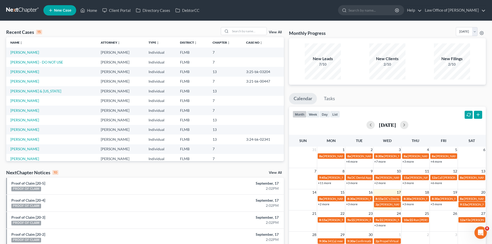
drag, startPoint x: 397, startPoint y: 112, endPoint x: 410, endPoint y: 120, distance: 15.5
click at [397, 112] on div "month week day list September 2025" at bounding box center [387, 119] width 202 height 25
click at [408, 127] on button "button" at bounding box center [404, 125] width 8 height 8
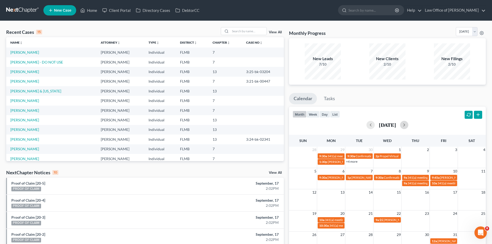
click at [305, 202] on div "12 13 14 15 16 17 18" at bounding box center [387, 199] width 197 height 21
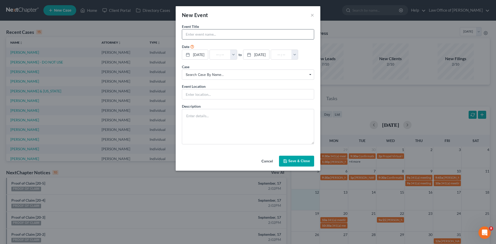
drag, startPoint x: 195, startPoint y: 27, endPoint x: 197, endPoint y: 32, distance: 5.7
click at [195, 29] on label "Event Title *" at bounding box center [190, 26] width 17 height 5
click at [198, 35] on input "text" at bounding box center [248, 34] width 132 height 10
type input "Family photos"
click at [225, 55] on input "text" at bounding box center [220, 55] width 21 height 10
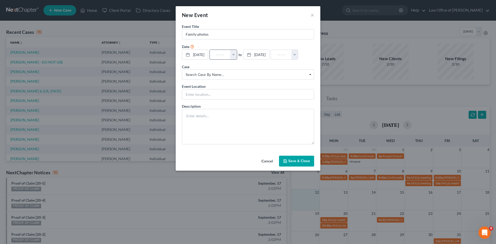
type input "4"
type input "01:00am"
type input "4:"
type input "05:00am"
type input "4:0"
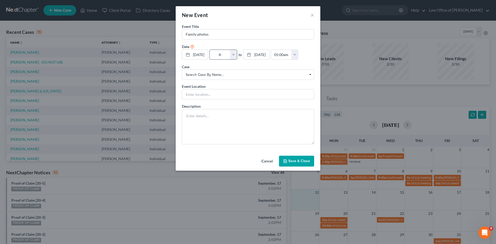
type input "01:00am"
type input "4:00"
type input "05:00am"
type input "4:00p"
type input "01:00am"
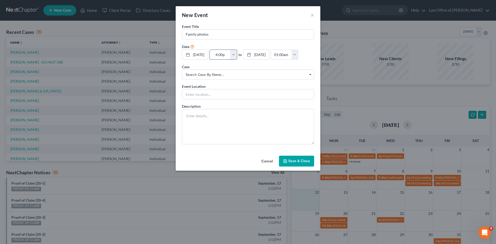
type input "4:00pm"
type input "05:00pm"
type input "4:00pm"
click at [243, 75] on div "Case Search case by name... Search case by name..." at bounding box center [248, 71] width 132 height 15
click at [209, 99] on input "text" at bounding box center [248, 94] width 132 height 10
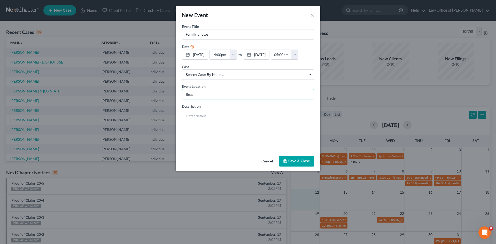
type input "Beach"
click at [281, 167] on button "Save & Close" at bounding box center [296, 161] width 35 height 11
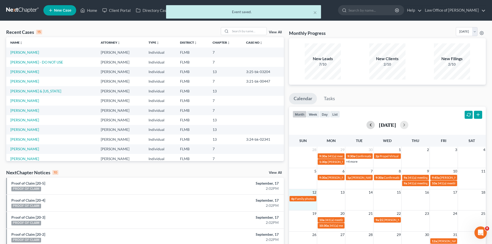
click at [366, 127] on button "button" at bounding box center [370, 125] width 8 height 8
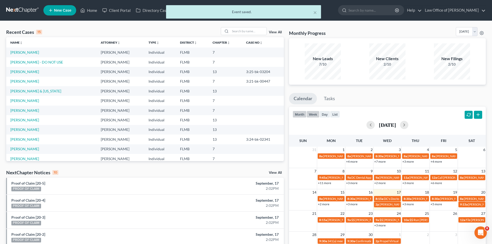
click at [310, 114] on button "week" at bounding box center [312, 114] width 13 height 7
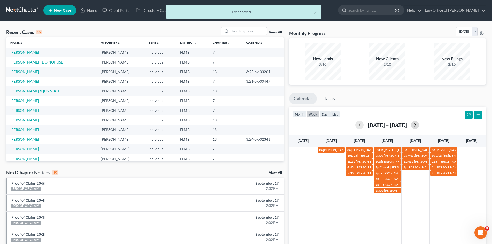
click at [419, 128] on button "button" at bounding box center [415, 125] width 8 height 8
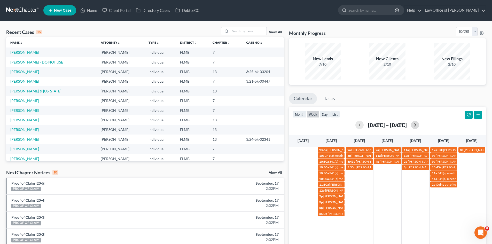
click at [416, 125] on button "button" at bounding box center [415, 125] width 8 height 8
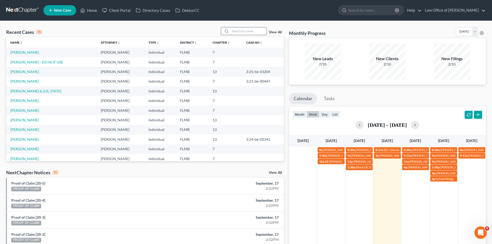
click at [245, 31] on input "search" at bounding box center [248, 30] width 36 height 7
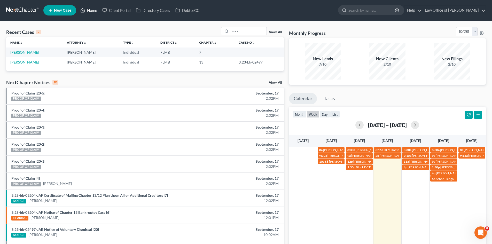
click at [93, 12] on link "Home" at bounding box center [89, 10] width 22 height 9
click at [89, 10] on link "Home" at bounding box center [89, 10] width 22 height 9
click at [88, 10] on link "Home" at bounding box center [89, 10] width 22 height 9
click at [246, 36] on div "Recent Cases 2 mick View All" at bounding box center [145, 32] width 278 height 10
click at [244, 33] on input "mick" at bounding box center [248, 30] width 36 height 7
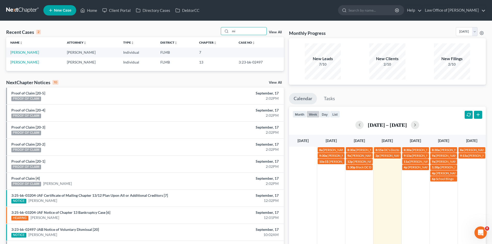
type input "m"
type input "sweeting"
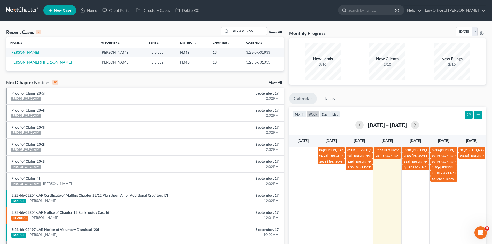
click at [20, 53] on link "Sweeting, Wade" at bounding box center [24, 52] width 29 height 4
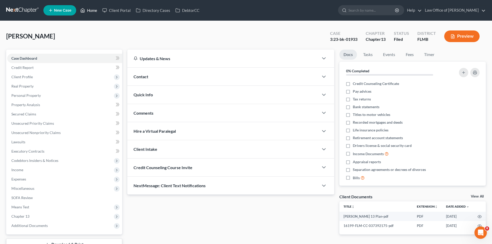
click at [85, 11] on icon at bounding box center [82, 10] width 5 height 6
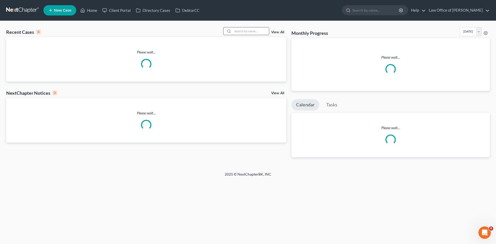
click at [251, 31] on input "search" at bounding box center [251, 30] width 36 height 7
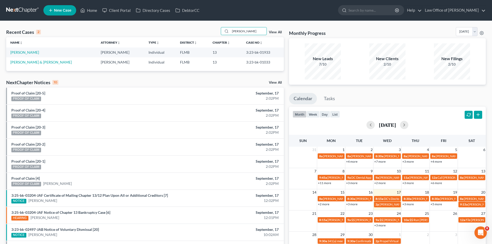
type input "sweeting"
click at [43, 62] on link "Sweeting, Wade & Keishi" at bounding box center [40, 62] width 61 height 4
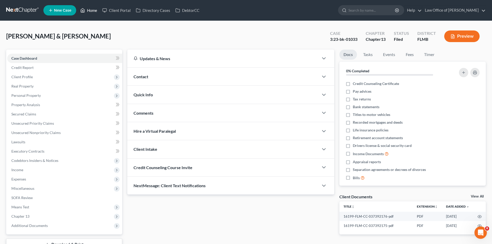
click at [87, 11] on link "Home" at bounding box center [89, 10] width 22 height 9
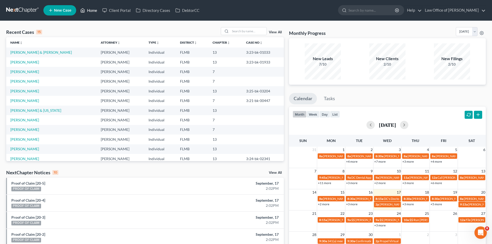
click at [87, 14] on link "Home" at bounding box center [89, 10] width 22 height 9
click at [21, 72] on link "Binns, Paul" at bounding box center [24, 71] width 29 height 4
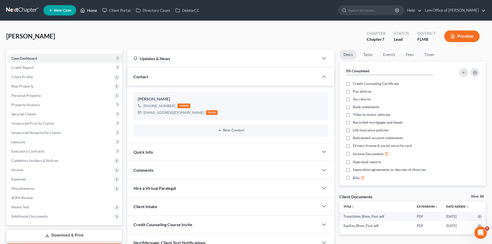
click at [91, 14] on link "Home" at bounding box center [89, 10] width 22 height 9
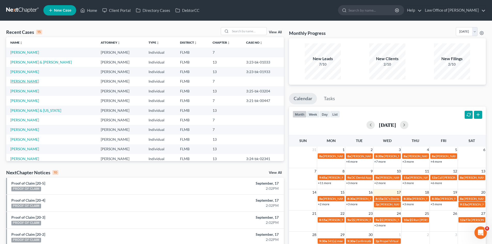
click at [23, 82] on link "Binns, Paul" at bounding box center [24, 81] width 29 height 4
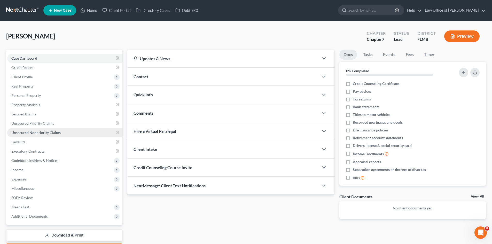
click at [30, 133] on span "Unsecured Nonpriority Claims" at bounding box center [35, 132] width 49 height 4
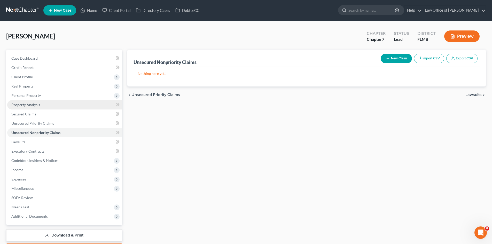
click at [41, 103] on link "Property Analysis" at bounding box center [64, 104] width 115 height 9
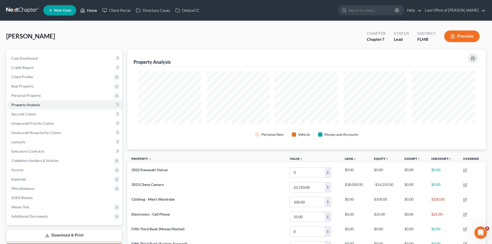
click at [82, 12] on polyline at bounding box center [82, 11] width 1 height 2
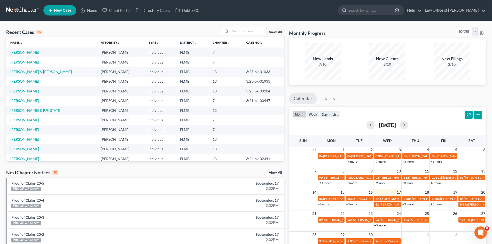
click at [17, 51] on link "Binns, Paul" at bounding box center [24, 52] width 29 height 4
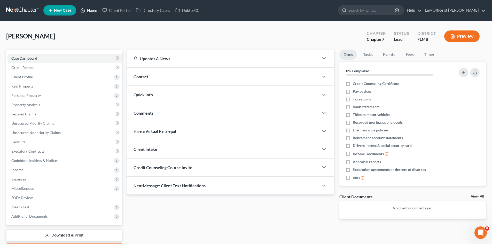
click at [81, 10] on icon at bounding box center [83, 11] width 4 height 4
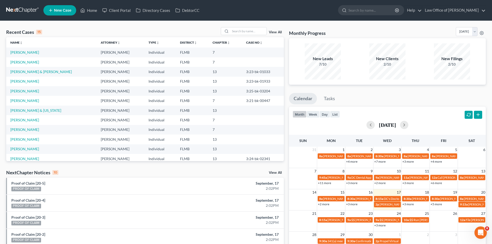
click at [274, 30] on link "View All" at bounding box center [275, 32] width 13 height 4
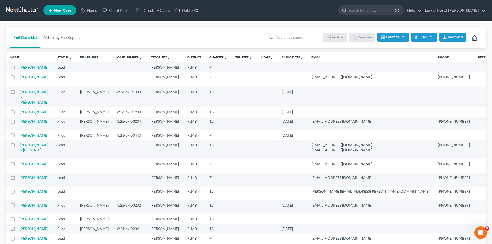
click at [88, 4] on ul "New Case Home Client Portal Directory Cases DebtorCC - No Result - See all resu…" at bounding box center [264, 10] width 442 height 13
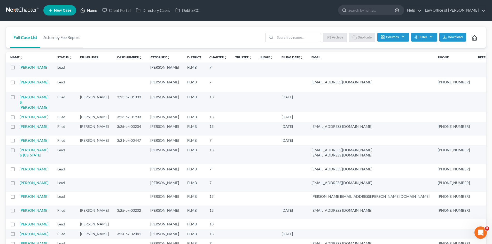
click at [86, 8] on link "Home" at bounding box center [89, 10] width 22 height 9
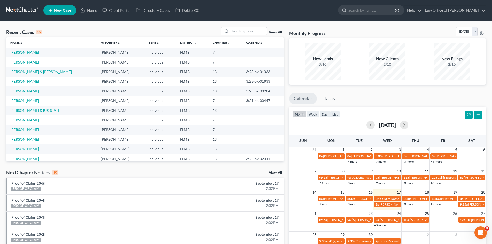
click at [20, 51] on link "Binns, Paul" at bounding box center [24, 52] width 29 height 4
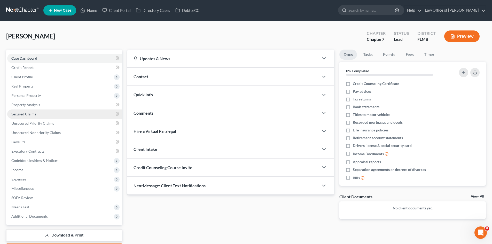
click at [33, 117] on link "Secured Claims" at bounding box center [64, 113] width 115 height 9
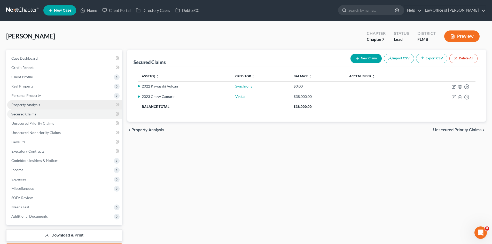
click at [34, 106] on span "Property Analysis" at bounding box center [25, 104] width 29 height 4
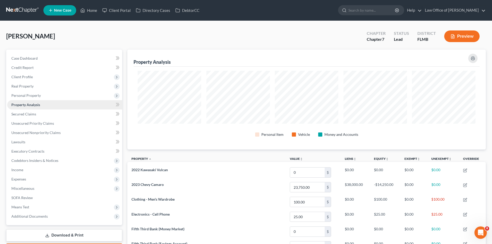
scroll to position [100, 358]
click at [89, 9] on link "Home" at bounding box center [89, 10] width 22 height 9
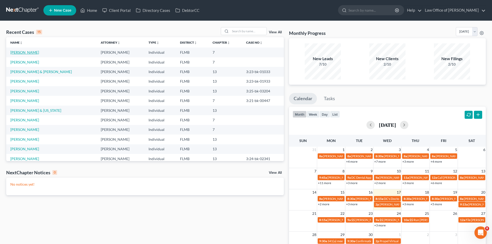
click at [24, 53] on link "Binns, Paul" at bounding box center [24, 52] width 29 height 4
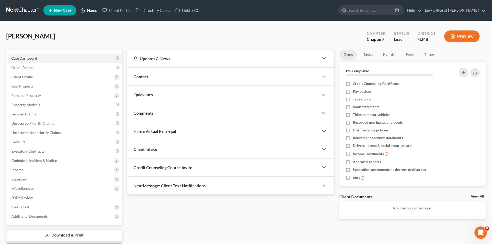
click at [92, 11] on link "Home" at bounding box center [89, 10] width 22 height 9
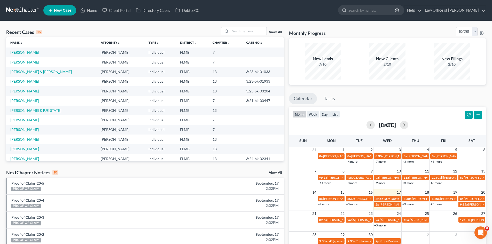
click at [280, 31] on link "View All" at bounding box center [275, 32] width 13 height 4
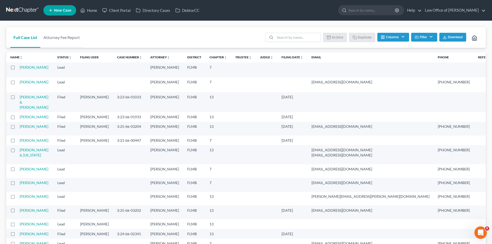
click at [18, 83] on label at bounding box center [18, 83] width 0 height 0
click at [20, 83] on input "checkbox" at bounding box center [21, 81] width 3 height 3
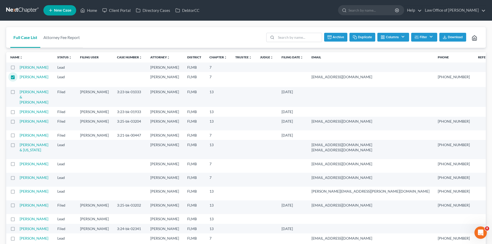
drag, startPoint x: 339, startPoint y: 36, endPoint x: 286, endPoint y: 69, distance: 62.3
click at [339, 36] on button "Archive" at bounding box center [335, 37] width 23 height 9
checkbox input "false"
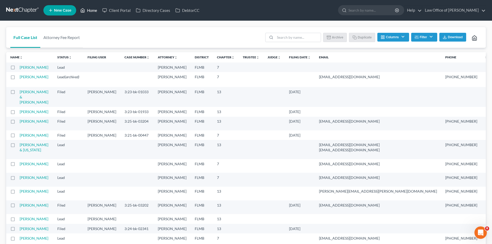
click at [92, 12] on link "Home" at bounding box center [89, 10] width 22 height 9
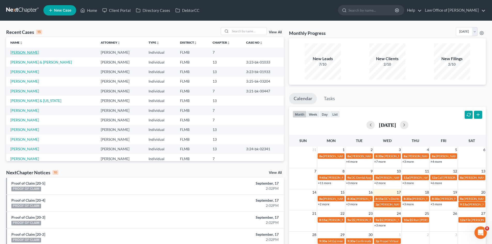
click at [23, 52] on link "Binns, Paul" at bounding box center [24, 52] width 29 height 4
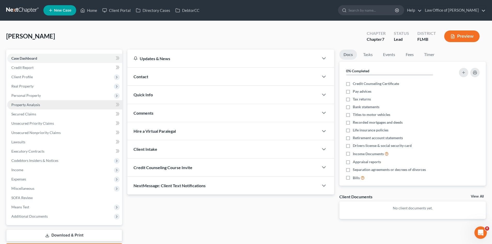
click at [44, 106] on link "Property Analysis" at bounding box center [64, 104] width 115 height 9
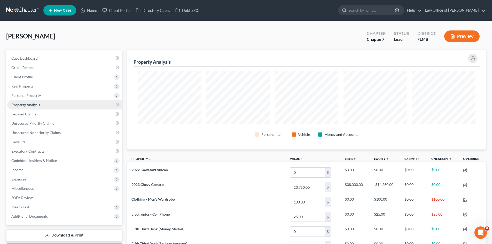
scroll to position [100, 358]
click at [47, 60] on link "Case Dashboard" at bounding box center [64, 58] width 115 height 9
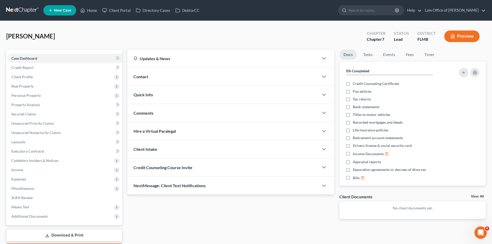
click at [159, 98] on div "Quick Info" at bounding box center [222, 95] width 191 height 18
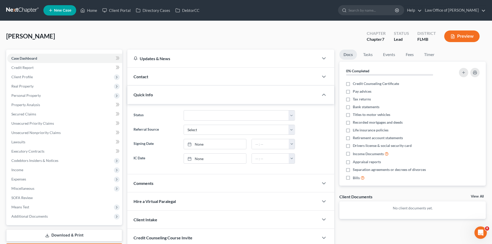
click at [169, 96] on div "Quick Info" at bounding box center [222, 95] width 191 height 18
click at [161, 78] on div "Contact" at bounding box center [222, 77] width 191 height 18
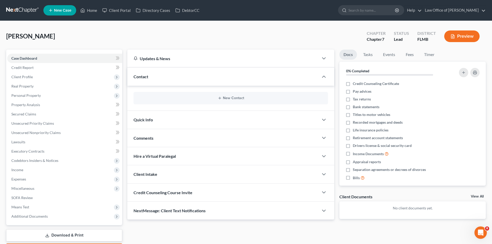
click at [234, 101] on div "New Contact" at bounding box center [230, 98] width 194 height 12
click at [234, 98] on button "New Contact" at bounding box center [231, 98] width 186 height 4
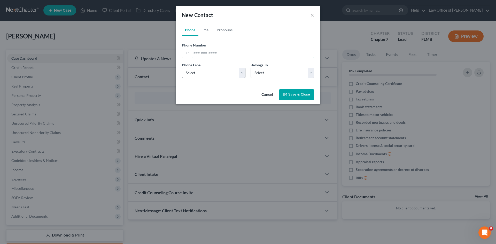
click at [214, 55] on input "tel" at bounding box center [253, 53] width 122 height 10
type input "9044376068"
click at [194, 80] on div "Phone Label * Select Mobile Home Work Other Belongs To * Select Client Other" at bounding box center [247, 72] width 137 height 20
click at [195, 73] on select "Select Mobile Home Work Other" at bounding box center [214, 73] width 64 height 10
select select "0"
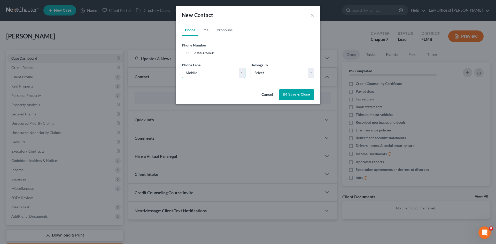
click at [182, 68] on select "Select Mobile Home Work Other" at bounding box center [214, 73] width 64 height 10
drag, startPoint x: 280, startPoint y: 71, endPoint x: 280, endPoint y: 77, distance: 6.2
click at [280, 71] on select "Select Client Other" at bounding box center [282, 73] width 64 height 10
select select "0"
click at [250, 68] on select "Select Client Other" at bounding box center [282, 73] width 64 height 10
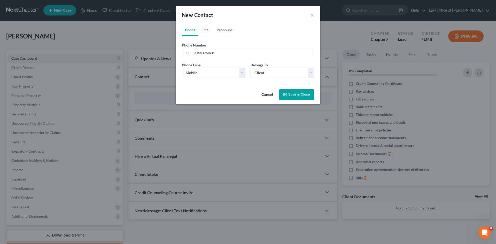
drag, startPoint x: 292, startPoint y: 97, endPoint x: 299, endPoint y: 96, distance: 7.0
click at [293, 97] on button "Save & Close" at bounding box center [296, 94] width 35 height 11
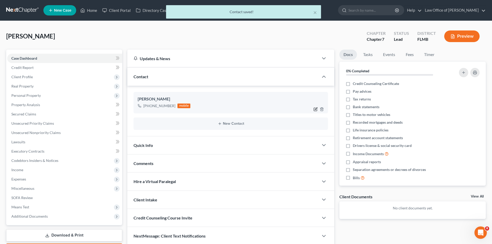
click at [317, 108] on icon "button" at bounding box center [316, 108] width 2 height 2
select select "0"
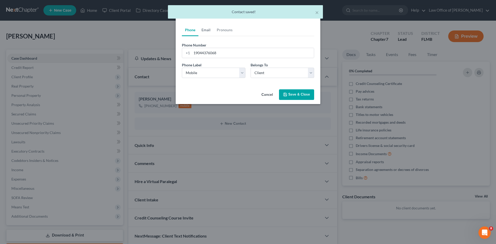
drag, startPoint x: 209, startPoint y: 30, endPoint x: 202, endPoint y: 51, distance: 21.9
click at [209, 30] on link "Email" at bounding box center [205, 30] width 15 height 12
drag, startPoint x: 206, startPoint y: 56, endPoint x: 189, endPoint y: 57, distance: 16.5
click at [206, 56] on input "email" at bounding box center [253, 53] width 122 height 10
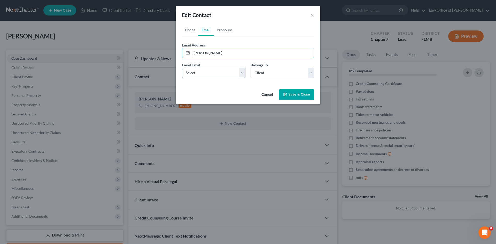
type input "paulbinnsfeb59@gmail.com"
click at [291, 94] on button "Save & Close" at bounding box center [296, 94] width 35 height 11
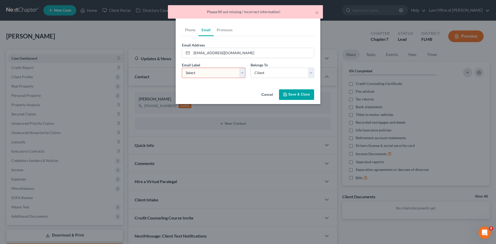
click at [216, 75] on select "Select Home Work Other" at bounding box center [214, 73] width 64 height 10
select select "0"
click at [182, 68] on select "Select Home Work Other" at bounding box center [214, 73] width 64 height 10
drag, startPoint x: 308, startPoint y: 96, endPoint x: 199, endPoint y: 95, distance: 109.2
click at [308, 96] on button "Save & Close" at bounding box center [296, 94] width 35 height 11
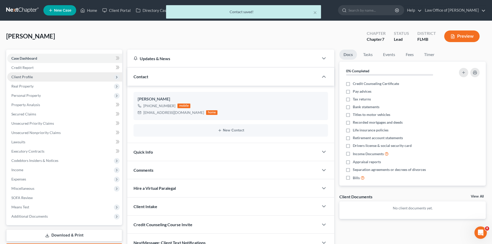
click at [21, 77] on span "Client Profile" at bounding box center [21, 77] width 21 height 4
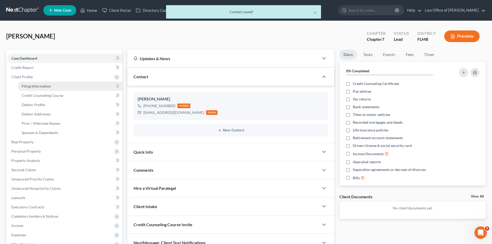
click at [31, 87] on span "Filing Information" at bounding box center [36, 86] width 29 height 4
select select "1"
select select "0"
select select "15"
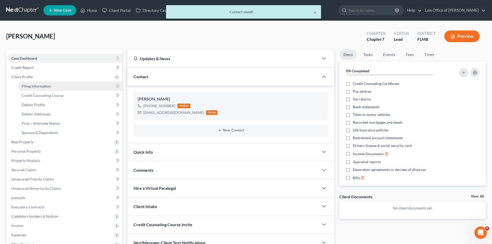
select select "0"
select select "9"
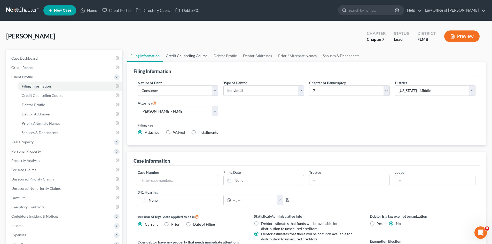
click at [185, 57] on link "Credit Counseling Course" at bounding box center [187, 56] width 48 height 12
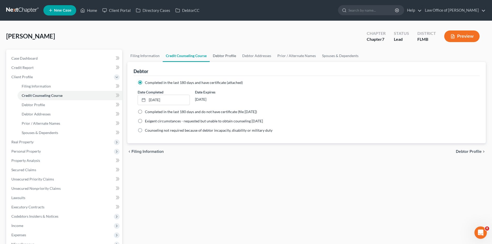
click at [218, 56] on link "Debtor Profile" at bounding box center [224, 56] width 29 height 12
select select "0"
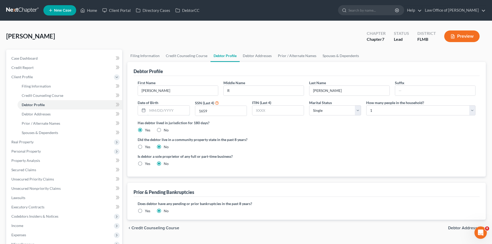
drag, startPoint x: 165, startPoint y: 112, endPoint x: 161, endPoint y: 102, distance: 11.3
click at [165, 112] on input "text" at bounding box center [168, 111] width 42 height 10
type input "02/11/1959"
click at [263, 144] on div "Did the debtor live in a community property state in the past 8 years? Yes No" at bounding box center [307, 143] width 338 height 13
click at [253, 57] on link "Debtor Addresses" at bounding box center [257, 56] width 35 height 12
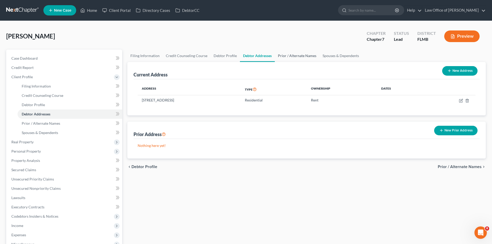
click at [289, 58] on link "Prior / Alternate Names" at bounding box center [297, 56] width 45 height 12
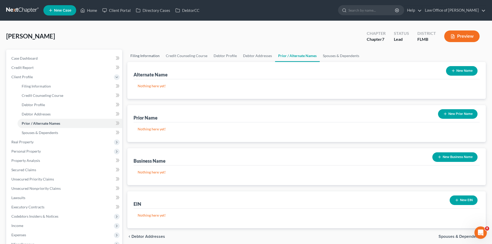
click at [141, 52] on link "Filing Information" at bounding box center [144, 56] width 35 height 12
select select "1"
select select "0"
select select "15"
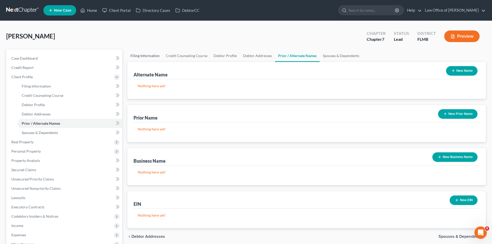
select select "0"
select select "9"
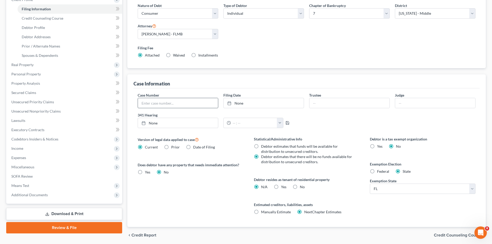
scroll to position [77, 0]
click at [61, 68] on span "Real Property" at bounding box center [64, 64] width 115 height 9
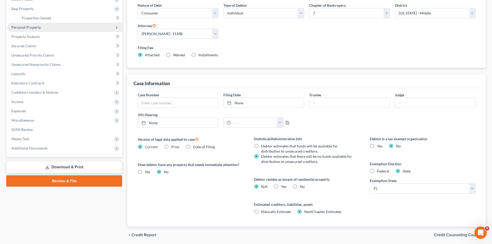
click at [49, 27] on span "Personal Property" at bounding box center [64, 27] width 115 height 9
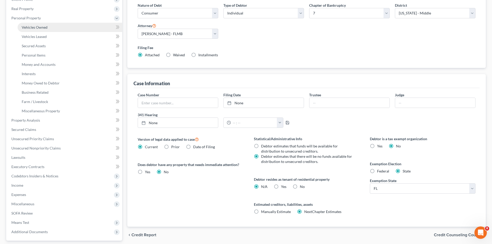
click at [49, 28] on link "Vehicles Owned" at bounding box center [70, 27] width 105 height 9
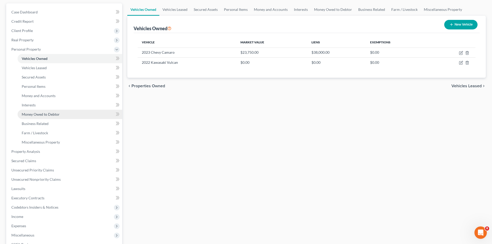
scroll to position [77, 0]
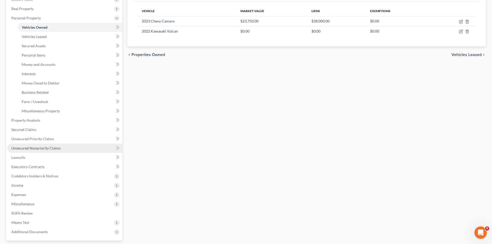
click at [72, 147] on link "Unsecured Nonpriority Claims" at bounding box center [64, 148] width 115 height 9
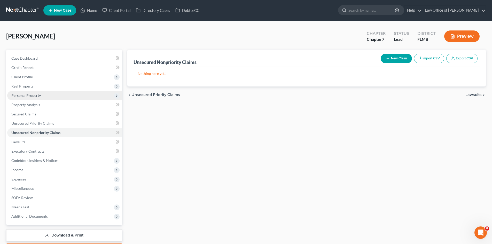
click at [52, 96] on span "Personal Property" at bounding box center [64, 95] width 115 height 9
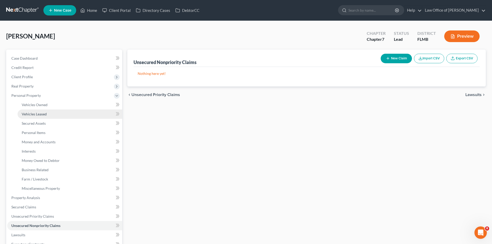
click at [50, 111] on link "Vehicles Leased" at bounding box center [70, 113] width 105 height 9
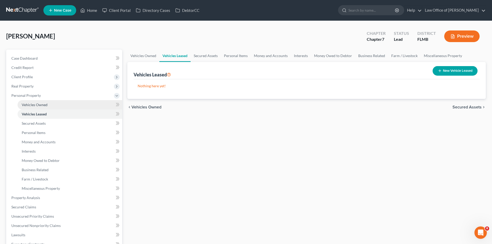
click at [51, 107] on link "Vehicles Owned" at bounding box center [70, 104] width 105 height 9
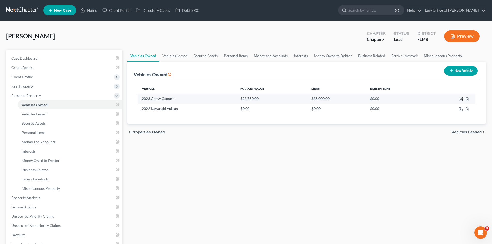
click at [462, 99] on icon "button" at bounding box center [461, 98] width 2 height 2
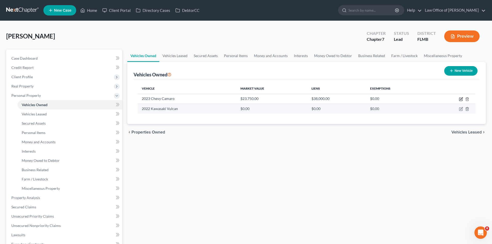
select select "0"
select select "3"
select select "0"
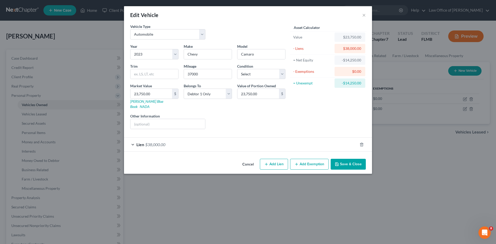
click at [197, 141] on div "Lien $38,000.00" at bounding box center [240, 145] width 233 height 14
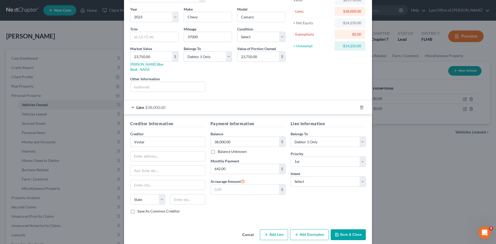
scroll to position [38, 0]
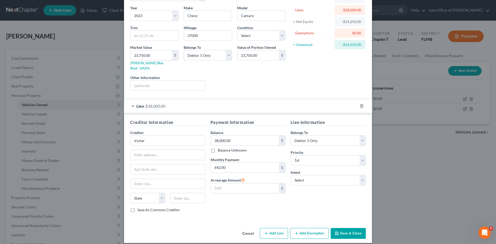
click at [242, 140] on input "38,000.00" at bounding box center [245, 141] width 68 height 10
type input "38,573.00"
click at [159, 135] on input "Vystar" at bounding box center [167, 140] width 75 height 10
drag, startPoint x: 147, startPoint y: 136, endPoint x: 130, endPoint y: 137, distance: 16.8
click at [121, 136] on div "Edit Vehicle × Vehicle Type Select Automobile Truck Trailer Watercraft Aircraft…" at bounding box center [248, 122] width 496 height 244
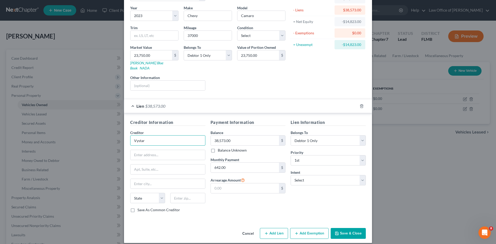
paste input "YSTAR CREDIT UNION"
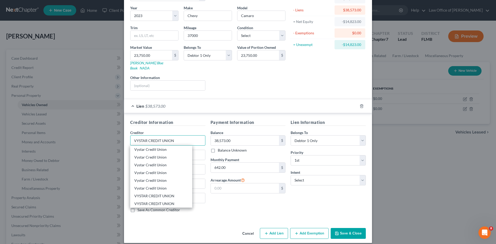
type input "VYSTAR CREDIT UNION"
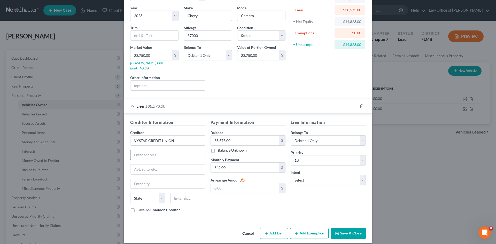
click at [138, 150] on input "text" at bounding box center [167, 155] width 75 height 10
paste input "PO Box 45085"
type input "PO Box 45085"
drag, startPoint x: 178, startPoint y: 191, endPoint x: 173, endPoint y: 184, distance: 8.0
click at [178, 193] on input "text" at bounding box center [187, 198] width 35 height 10
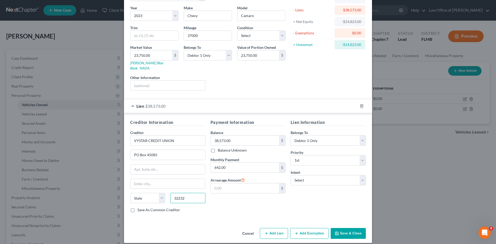
type input "32232"
type input "[GEOGRAPHIC_DATA]"
select select "9"
click at [197, 207] on div "Save As Common Creditor" at bounding box center [167, 209] width 75 height 5
click at [344, 228] on button "Save & Close" at bounding box center [347, 233] width 35 height 11
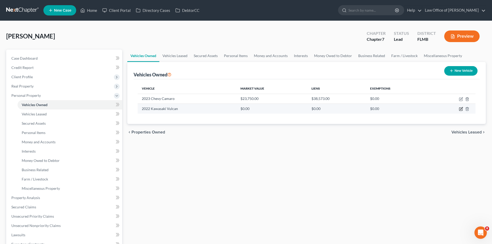
click at [462, 109] on icon "button" at bounding box center [461, 109] width 4 height 4
select select "0"
select select "4"
select select "0"
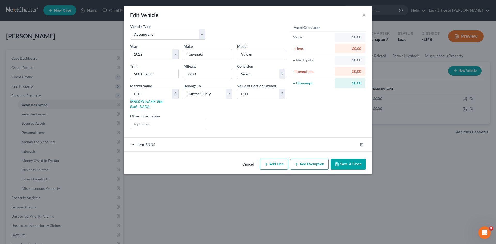
click at [186, 140] on div "Lien $0.00" at bounding box center [240, 145] width 233 height 14
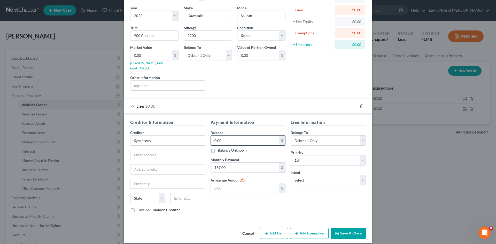
click at [246, 136] on input "0.00" at bounding box center [245, 141] width 68 height 10
type input "6,725.00"
click at [156, 156] on div "Creditor * Synchrony State AL AK AR AZ CA CO CT DE DC FL GA GU HI ID IL IN IA K…" at bounding box center [167, 168] width 75 height 77
click at [156, 151] on input "text" at bounding box center [167, 155] width 75 height 10
click at [164, 137] on input "Synchrony" at bounding box center [167, 140] width 75 height 10
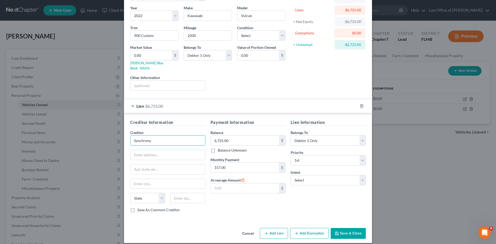
drag, startPoint x: 162, startPoint y: 135, endPoint x: 111, endPoint y: 131, distance: 50.8
click at [99, 132] on div "Edit Vehicle × Vehicle Type Select Automobile Truck Trailer Watercraft Aircraft…" at bounding box center [248, 122] width 496 height 244
paste input "GECRB/KAWASAKI"
type input "GECRB/KAWASAKI"
click at [169, 150] on input "text" at bounding box center [167, 155] width 75 height 10
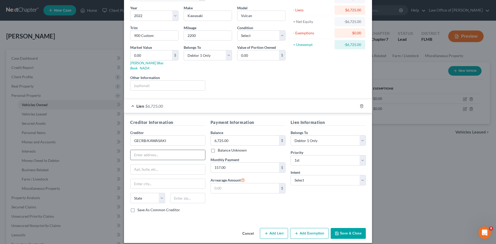
paste input "PO Box 71791"
type input "PO Box 71791"
drag, startPoint x: 137, startPoint y: 206, endPoint x: 131, endPoint y: 205, distance: 6.1
click at [137, 207] on label "Save As Common Creditor" at bounding box center [158, 209] width 43 height 5
click at [139, 207] on input "Save As Common Creditor" at bounding box center [140, 208] width 3 height 3
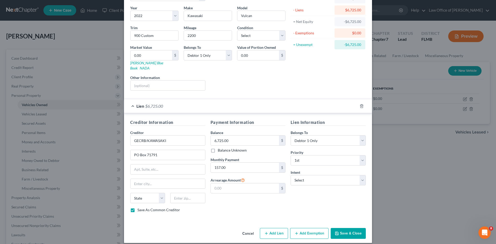
click at [137, 207] on label "Save As Common Creditor" at bounding box center [158, 209] width 43 height 5
click at [139, 207] on input "Save As Common Creditor" at bounding box center [140, 208] width 3 height 3
click at [137, 207] on label "Save As Common Creditor" at bounding box center [158, 209] width 43 height 5
click at [139, 207] on input "Save As Common Creditor" at bounding box center [140, 208] width 3 height 3
checkbox input "true"
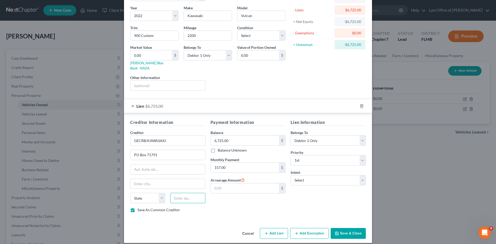
drag, startPoint x: 175, startPoint y: 196, endPoint x: 207, endPoint y: 119, distance: 83.4
click at [175, 196] on input "text" at bounding box center [187, 198] width 35 height 10
type input "19176"
click at [208, 213] on div "Creditor Information Creditor * GECRB/KAWASAKI PO Box 71791 State AL AK AR AZ C…" at bounding box center [248, 167] width 248 height 108
click at [193, 207] on div "Save As Common Creditor" at bounding box center [167, 209] width 75 height 5
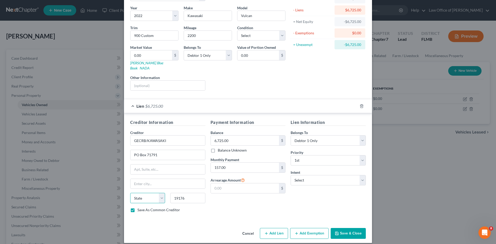
click at [142, 194] on select "State AL AK AR AZ CA CO CT DE DC FL GA GU HI ID IL IN IA KS KY LA ME MD MA MI M…" at bounding box center [147, 198] width 35 height 10
select select "39"
click at [130, 193] on select "State AL AK AR AZ CA CO CT DE DC FL GA GU HI ID IL IN IA KS KY LA ME MD MA MI M…" at bounding box center [147, 198] width 35 height 10
drag, startPoint x: 152, startPoint y: 183, endPoint x: 119, endPoint y: 171, distance: 35.4
click at [152, 183] on input "text" at bounding box center [167, 184] width 75 height 10
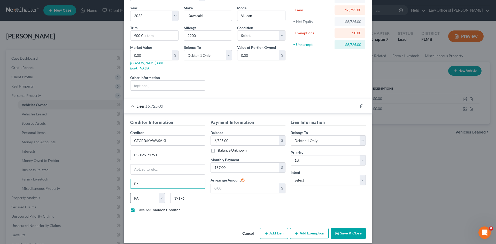
type input "Philadelphia"
click at [275, 199] on div "Payment Information Balance 6,725.00 $ Balance Unknown Balance Undetermined 6,7…" at bounding box center [248, 167] width 80 height 97
click at [359, 228] on button "Save & Close" at bounding box center [347, 233] width 35 height 11
checkbox input "false"
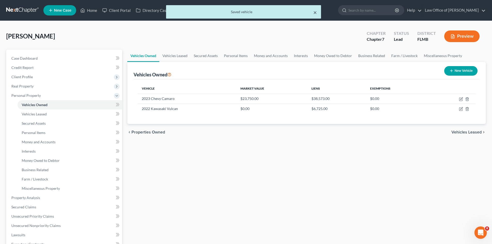
click at [316, 12] on button "×" at bounding box center [315, 12] width 4 height 6
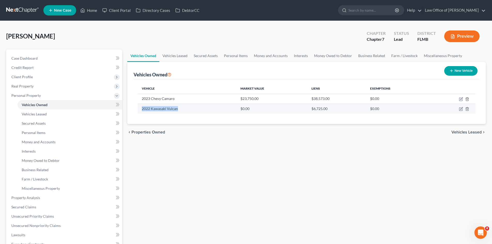
drag, startPoint x: 179, startPoint y: 109, endPoint x: 139, endPoint y: 108, distance: 39.5
click at [139, 108] on td "2022 Kawasaki Vulcan" at bounding box center [187, 109] width 99 height 10
copy td "2022 Kawasaki Vulcan"
click at [459, 107] on icon "button" at bounding box center [461, 109] width 4 height 4
select select "0"
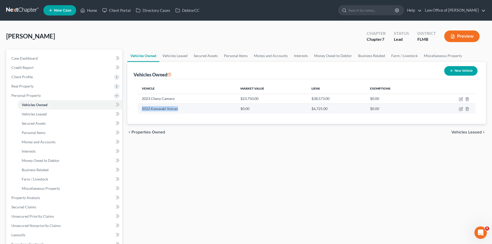
select select "4"
select select "0"
select select "39"
select select "0"
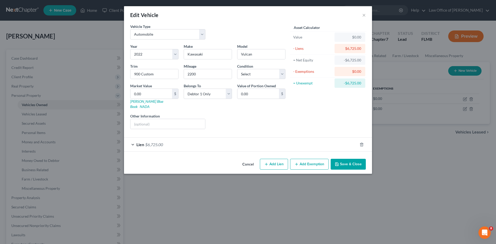
click at [197, 140] on div "Lien $6,725.00" at bounding box center [240, 145] width 233 height 14
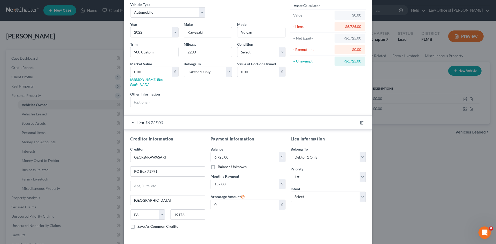
scroll to position [13, 0]
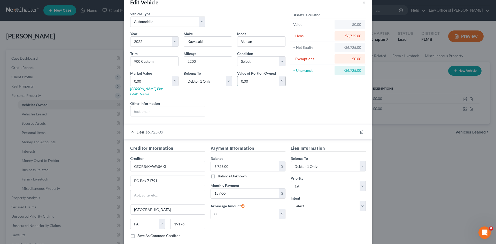
click at [251, 81] on input "0.00" at bounding box center [258, 81] width 42 height 10
click at [148, 78] on input "0.00" at bounding box center [151, 81] width 42 height 10
click at [137, 90] on link "Kelly Blue Book" at bounding box center [146, 91] width 33 height 10
click at [137, 83] on input "0.00" at bounding box center [151, 81] width 42 height 10
drag, startPoint x: 140, startPoint y: 85, endPoint x: 131, endPoint y: 82, distance: 9.6
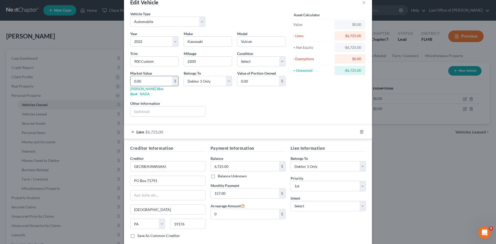
click at [132, 82] on input "0.00" at bounding box center [151, 81] width 42 height 10
type input "5"
type input "5.00"
type input "59"
type input "59.00"
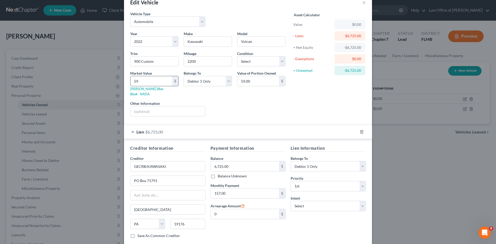
type input "590"
type input "590.00"
type input "5900"
type input "5,900.00"
type input "5,900"
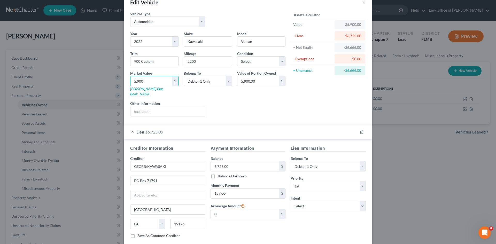
click at [262, 111] on div "Liens Select" at bounding box center [248, 109] width 80 height 16
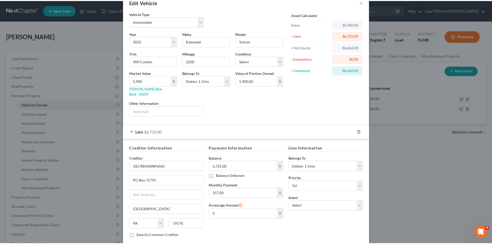
scroll to position [38, 0]
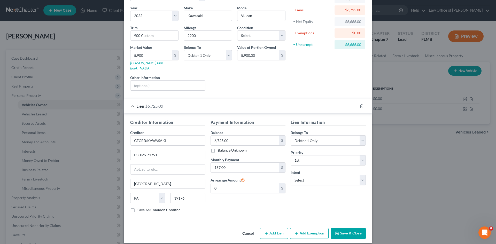
click at [348, 230] on button "Save & Close" at bounding box center [347, 233] width 35 height 11
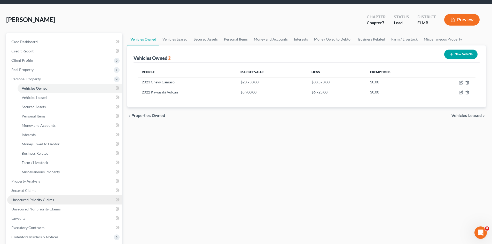
scroll to position [26, 0]
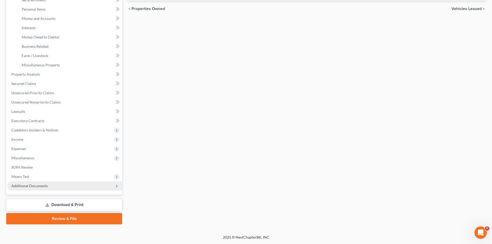
click at [39, 187] on span "Additional Documents" at bounding box center [29, 186] width 36 height 4
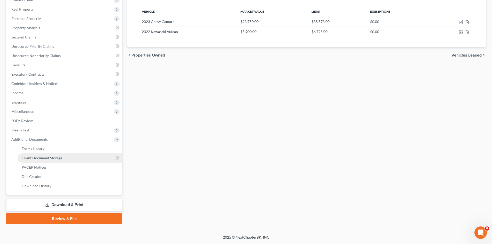
click at [51, 157] on span "Client Document Storage" at bounding box center [42, 158] width 41 height 4
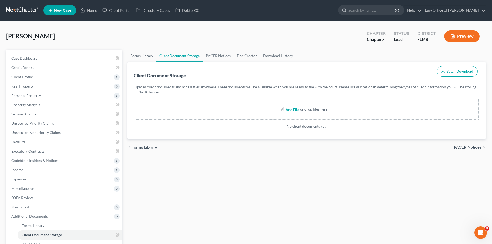
click at [296, 110] on input "file" at bounding box center [292, 109] width 12 height 9
type input "C:\fakepath\Equifax_Binns_Paul.pdf"
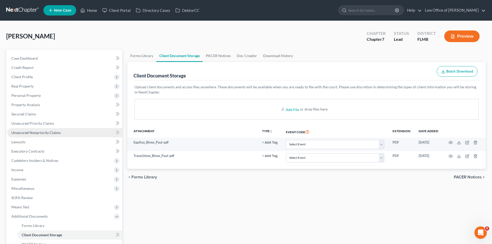
click at [35, 131] on span "Unsecured Nonpriority Claims" at bounding box center [35, 132] width 49 height 4
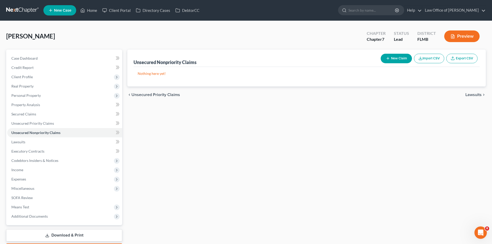
click at [397, 56] on button "New Claim" at bounding box center [396, 59] width 31 height 10
select select "0"
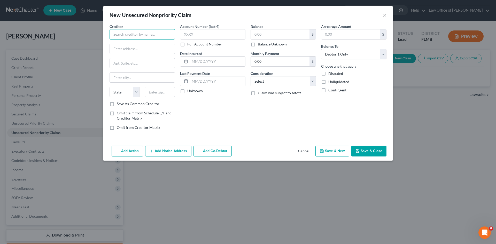
click at [138, 33] on input "text" at bounding box center [141, 34] width 65 height 10
paste input "FIRST PREMIER"
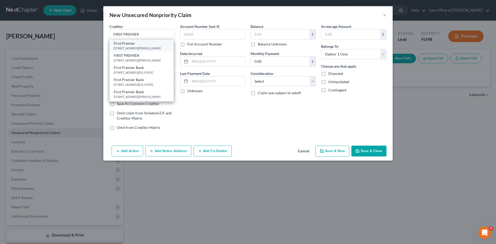
click at [150, 43] on div "First Premier" at bounding box center [142, 43] width 56 height 5
type input "First Premier"
type input "3820 N Louise Ave"
type input "Sioux Falls"
select select "43"
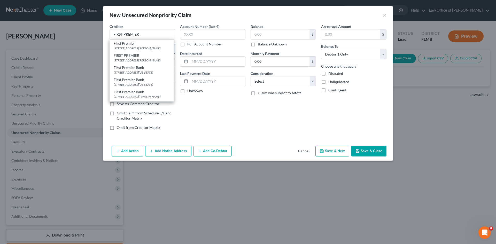
type input "57107"
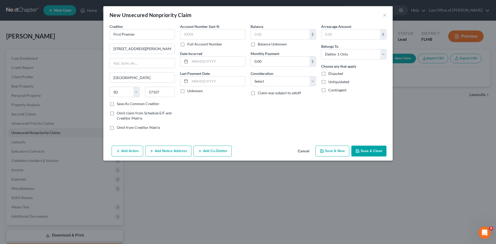
click at [266, 35] on input "text" at bounding box center [280, 34] width 59 height 10
type input "1,010.00"
click at [315, 107] on div "Balance 1,010.00 $ Balance Unknown Balance Undetermined 1,010.00 $ Balance Unkn…" at bounding box center [283, 79] width 70 height 110
click at [332, 148] on button "Save & New" at bounding box center [332, 151] width 34 height 11
select select "0"
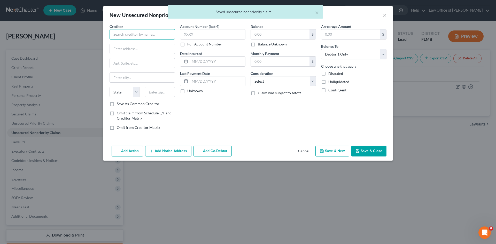
click at [120, 31] on input "text" at bounding box center [141, 34] width 65 height 10
paste input "Continental Finance Company"
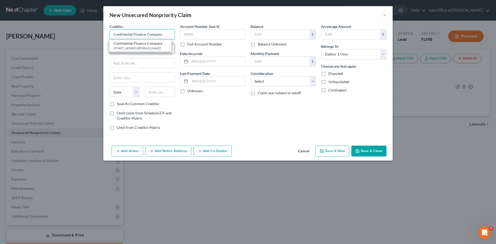
type input "Continental Finance Company"
click at [146, 47] on div "4550 LINDEN HILL RD STE 400, Wilmington, DE 19808" at bounding box center [141, 48] width 54 height 4
type input "4550 LINDEN HILL RD"
type input "STE 400"
type input "Wilmington"
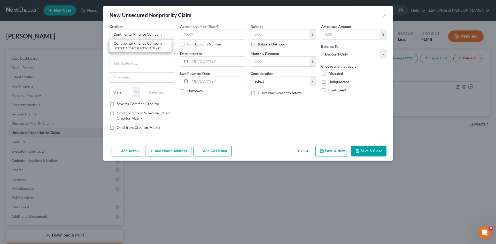
select select "7"
type input "19808"
drag, startPoint x: 268, startPoint y: 32, endPoint x: 263, endPoint y: 33, distance: 5.2
click at [268, 33] on input "text" at bounding box center [280, 34] width 59 height 10
type input "2,125.00"
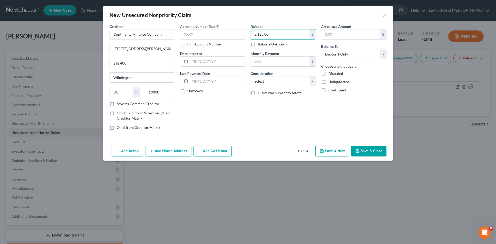
click at [332, 152] on button "Save & New" at bounding box center [332, 151] width 34 height 11
select select "0"
click at [383, 15] on button "×" at bounding box center [385, 15] width 4 height 6
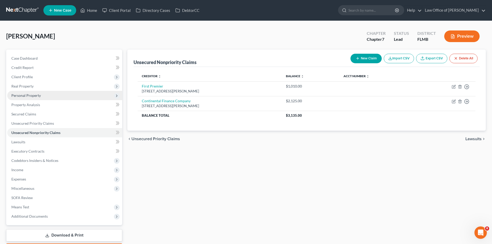
click at [30, 98] on span "Personal Property" at bounding box center [64, 95] width 115 height 9
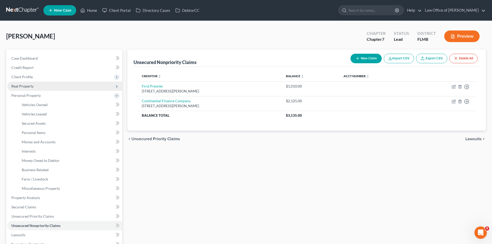
click at [33, 86] on span "Real Property" at bounding box center [22, 86] width 22 height 4
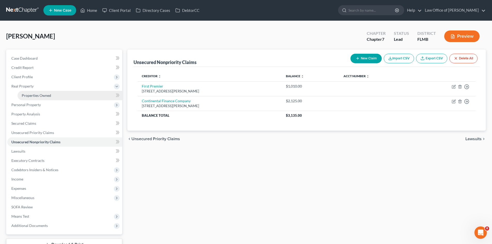
click at [32, 94] on span "Properties Owned" at bounding box center [36, 95] width 29 height 4
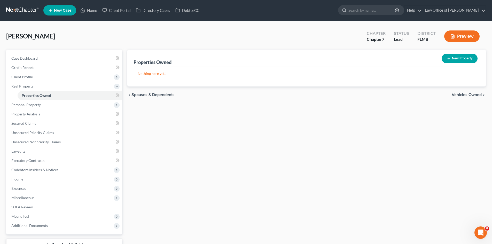
click at [447, 57] on icon "button" at bounding box center [449, 58] width 4 height 4
select select "9"
select select "14"
select select "0"
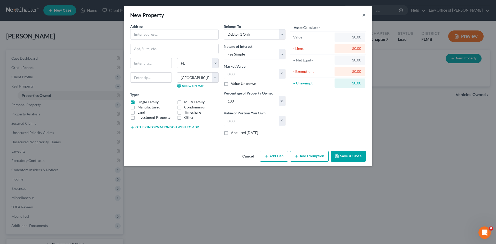
click at [363, 13] on button "×" at bounding box center [364, 15] width 4 height 6
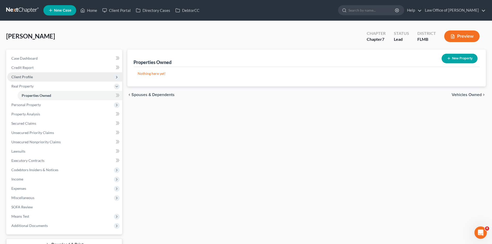
click at [42, 75] on span "Client Profile" at bounding box center [64, 76] width 115 height 9
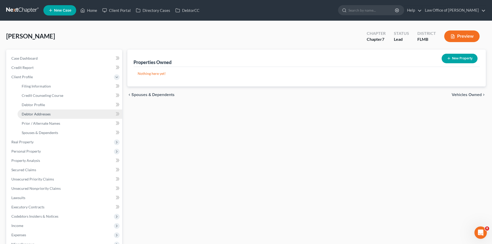
click at [45, 112] on span "Debtor Addresses" at bounding box center [36, 114] width 29 height 4
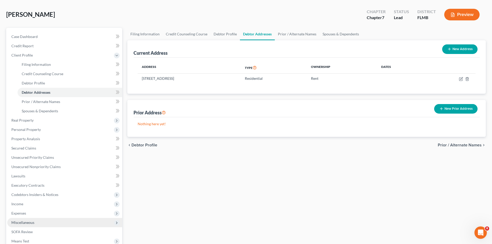
scroll to position [52, 0]
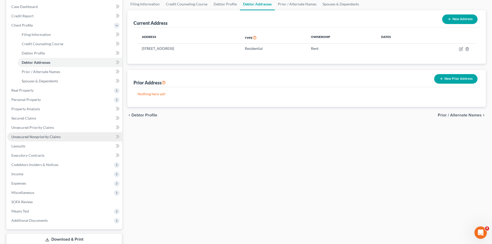
click at [45, 136] on span "Unsecured Nonpriority Claims" at bounding box center [35, 137] width 49 height 4
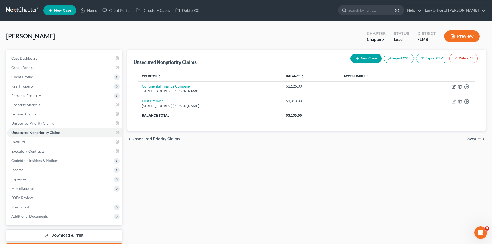
click at [362, 57] on button "New Claim" at bounding box center [365, 59] width 31 height 10
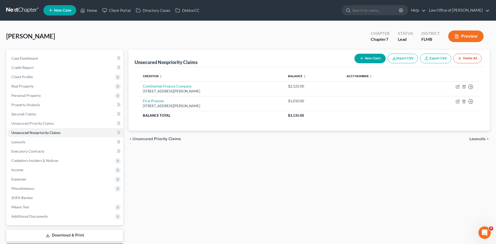
select select "0"
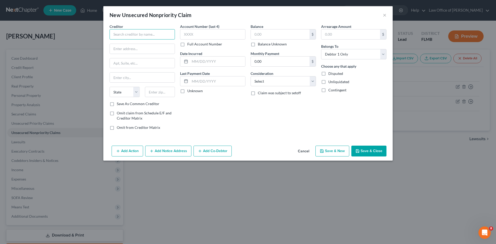
click at [155, 33] on input "text" at bounding box center [141, 34] width 65 height 10
paste input "FIFTH THIRD BANK"
type input "FIFTH THIRD BANK"
click at [117, 105] on label "Save As Common Creditor" at bounding box center [138, 103] width 43 height 5
click at [119, 105] on input "Save As Common Creditor" at bounding box center [120, 102] width 3 height 3
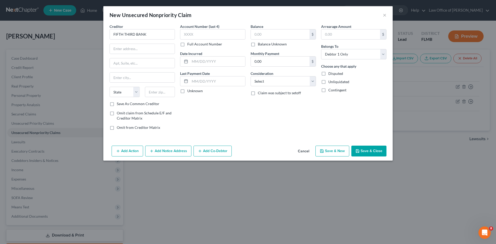
checkbox input "true"
click at [143, 51] on input "text" at bounding box center [142, 49] width 65 height 10
paste input "5050 KINGSLEY DR"
type input "5050 KINGSLEY DR"
click at [128, 62] on input "text" at bounding box center [142, 63] width 65 height 10
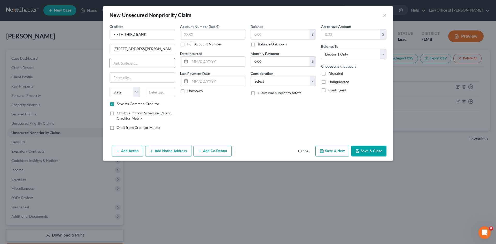
paste input "MD 1MOCOP"
type input "MD 1MOCOP"
click at [161, 92] on input "text" at bounding box center [160, 92] width 30 height 10
type input "45263"
click at [191, 114] on div "Account Number (last 4) Full Account Number Date Incurred Last Payment Date Unk…" at bounding box center [212, 79] width 70 height 110
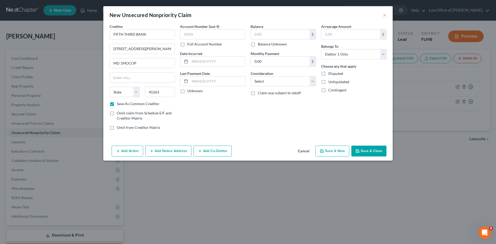
type input "Cincinnati"
select select "36"
click at [274, 34] on input "text" at bounding box center [280, 34] width 59 height 10
type input "210.00"
click at [329, 154] on button "Save & New" at bounding box center [332, 151] width 34 height 11
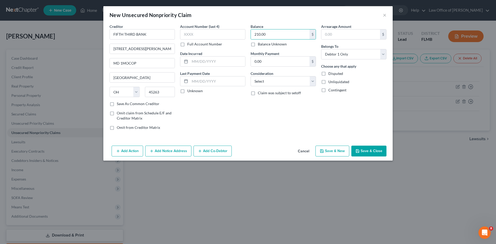
select select "0"
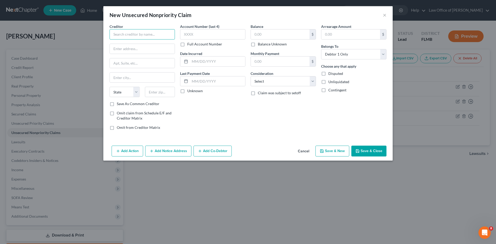
click at [146, 34] on input "text" at bounding box center [141, 34] width 65 height 10
paste input "FIRST PREMIER"
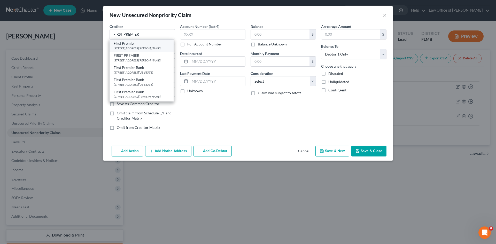
click at [155, 47] on div "3820 N Louise Ave, Sioux Falls, SD 57107" at bounding box center [142, 48] width 56 height 4
type input "First Premier"
type input "3820 N Louise Ave"
type input "Sioux Falls"
select select "43"
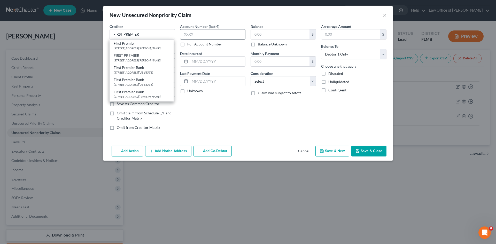
type input "57107"
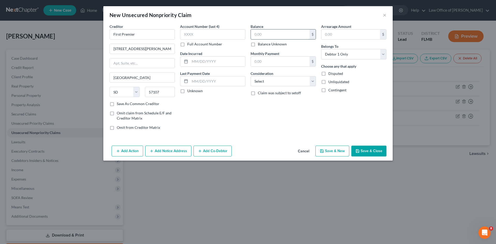
click at [275, 33] on input "text" at bounding box center [280, 34] width 59 height 10
type input "1,360.00"
click at [334, 153] on button "Save & New" at bounding box center [332, 151] width 34 height 11
select select "0"
click at [136, 32] on input "text" at bounding box center [141, 34] width 65 height 10
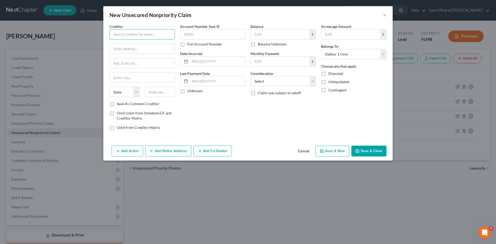
paste input "FB&T/Mercury"
type input "FB&T/Mercury"
click at [117, 105] on label "Save As Common Creditor" at bounding box center [138, 103] width 43 height 5
click at [119, 105] on input "Save As Common Creditor" at bounding box center [120, 102] width 3 height 3
checkbox input "true"
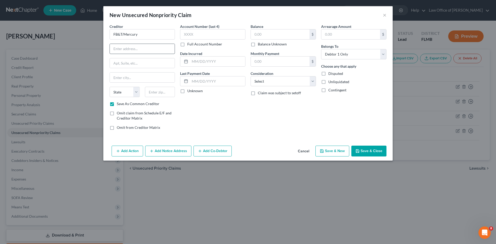
click at [129, 42] on div "Creditor * FB&T/Mercury State AL AK AR AZ CA CO CT DE DC FL GA GU HI ID IL IN I…" at bounding box center [141, 62] width 65 height 77
click at [131, 48] on input "text" at bounding box center [142, 49] width 65 height 10
paste input "PO BOX 84064"
type input "PO BOX 84064"
click at [163, 93] on input "text" at bounding box center [160, 92] width 30 height 10
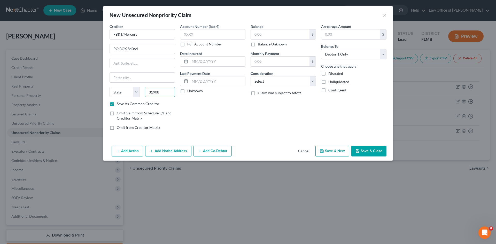
type input "31908"
click at [210, 121] on div "Account Number (last 4) Full Account Number Date Incurred Last Payment Date Unk…" at bounding box center [212, 79] width 70 height 110
type input "Columbus"
select select "10"
click at [275, 33] on input "text" at bounding box center [280, 34] width 59 height 10
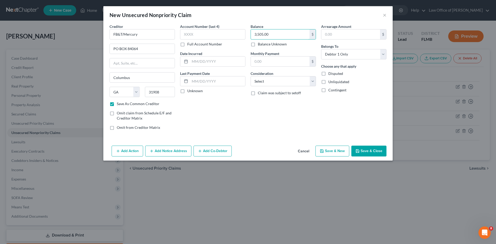
type input "3,505.00"
click at [292, 125] on div "Balance 3,505.00 $ Balance Unknown Balance Undetermined 3,505.00 $ Balance Unkn…" at bounding box center [283, 79] width 70 height 110
click at [335, 153] on button "Save & New" at bounding box center [332, 151] width 34 height 11
select select "0"
click at [309, 149] on button "Cancel" at bounding box center [304, 151] width 20 height 10
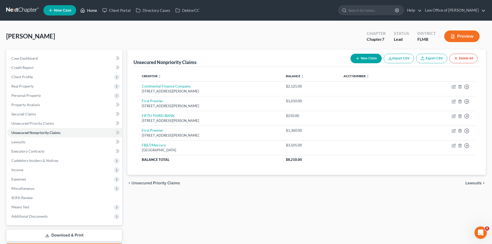
click at [89, 9] on link "Home" at bounding box center [89, 10] width 22 height 9
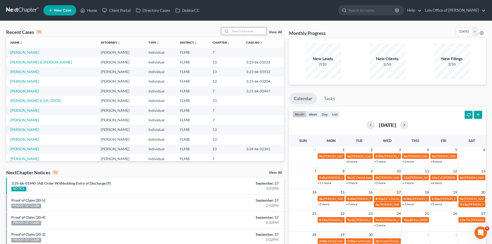
click at [237, 29] on div "Recent Cases 15 View All Name unfold_more expand_more expand_less Attorney unfo…" at bounding box center [246, 191] width 492 height 341
click at [238, 31] on input "search" at bounding box center [248, 30] width 36 height 7
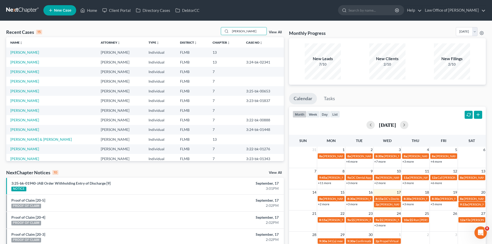
type input "hernan"
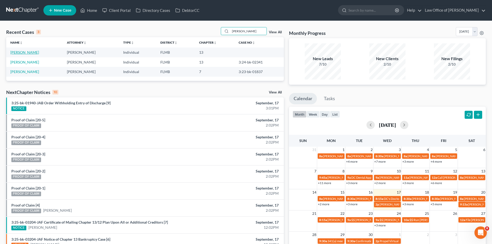
click at [36, 53] on link "Hernandez, Fabian" at bounding box center [24, 52] width 29 height 4
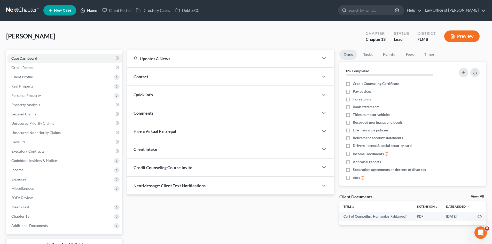
click at [91, 14] on link "Home" at bounding box center [89, 10] width 22 height 9
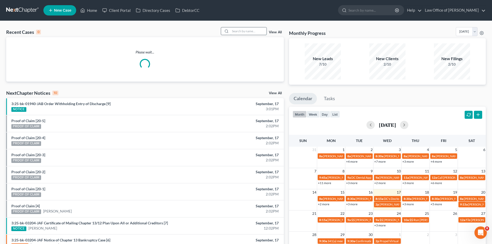
click at [252, 31] on input "search" at bounding box center [248, 30] width 36 height 7
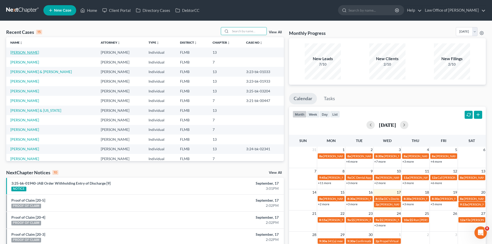
click at [35, 52] on link "Hernandez, Fabian" at bounding box center [24, 52] width 29 height 4
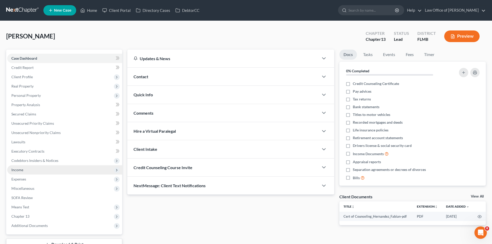
click at [33, 170] on span "Income" at bounding box center [64, 169] width 115 height 9
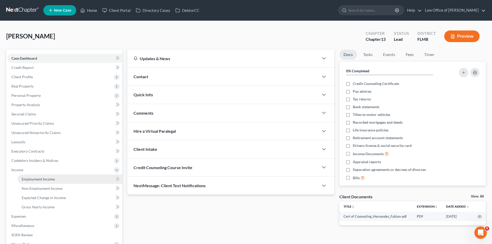
click at [36, 177] on span "Employment Income" at bounding box center [38, 179] width 33 height 4
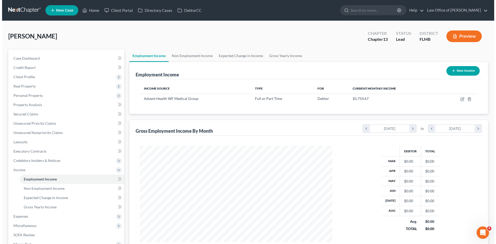
scroll to position [96, 203]
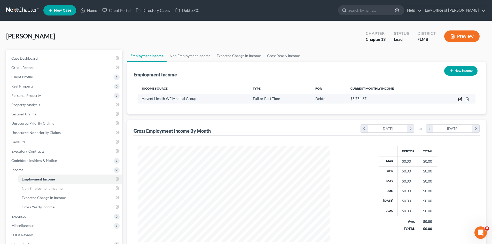
click at [461, 99] on icon "button" at bounding box center [460, 98] width 2 height 2
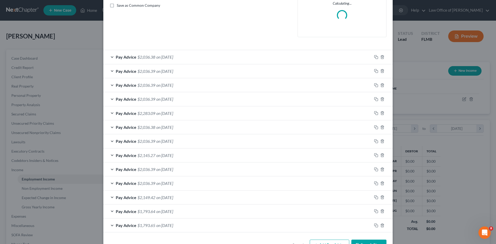
scroll to position [135, 0]
click at [381, 226] on icon "button" at bounding box center [382, 225] width 4 height 4
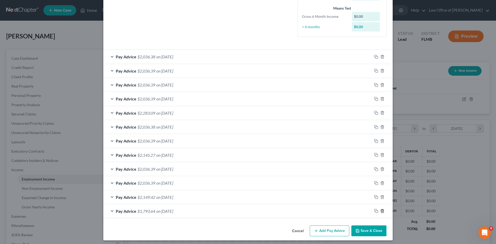
click at [381, 212] on icon "button" at bounding box center [382, 211] width 4 height 4
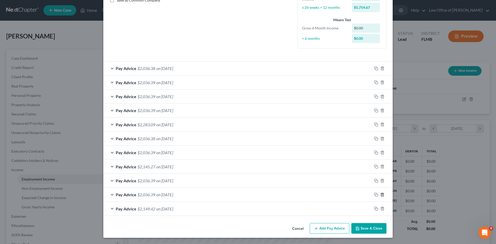
click at [381, 194] on polyline "button" at bounding box center [382, 194] width 3 height 0
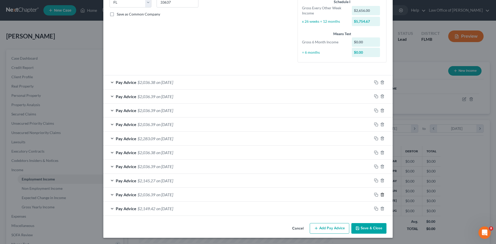
click at [380, 195] on icon "button" at bounding box center [382, 195] width 4 height 4
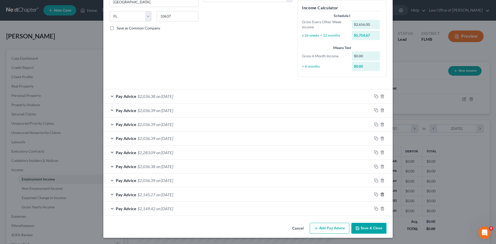
click at [380, 195] on icon "button" at bounding box center [382, 194] width 4 height 4
click at [380, 183] on icon "button" at bounding box center [382, 180] width 4 height 4
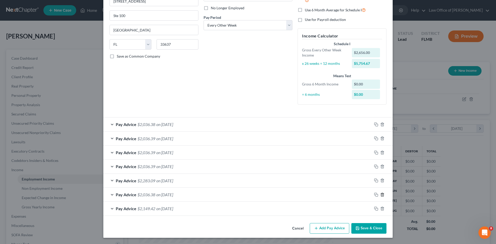
click at [380, 195] on icon "button" at bounding box center [382, 195] width 4 height 4
click at [380, 183] on icon "button" at bounding box center [382, 180] width 4 height 4
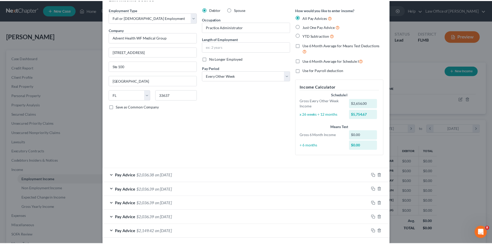
scroll to position [0, 0]
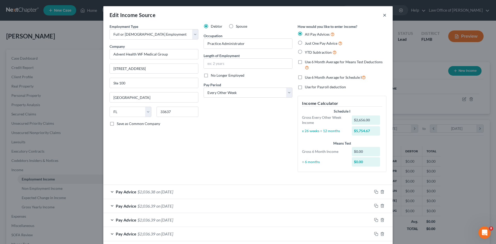
click at [383, 14] on button "×" at bounding box center [385, 15] width 4 height 6
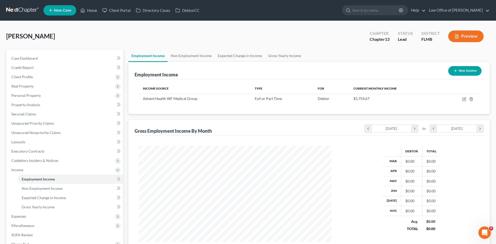
scroll to position [258081, 257975]
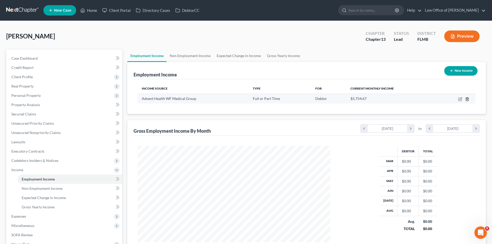
click at [468, 100] on icon "button" at bounding box center [467, 98] width 2 height 3
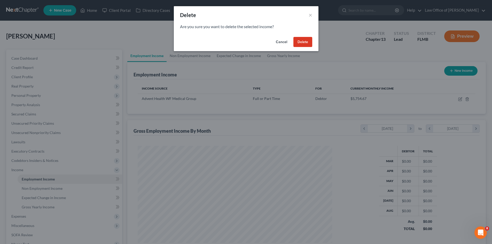
scroll to position [97, 205]
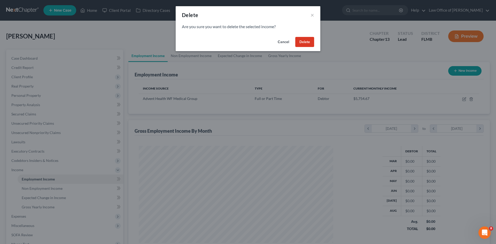
click at [308, 41] on button "Delete" at bounding box center [304, 42] width 19 height 10
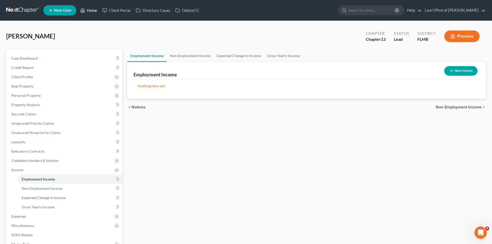
click at [90, 7] on link "Home" at bounding box center [89, 10] width 22 height 9
click at [88, 8] on link "Home" at bounding box center [89, 10] width 22 height 9
click at [83, 9] on icon at bounding box center [82, 10] width 5 height 6
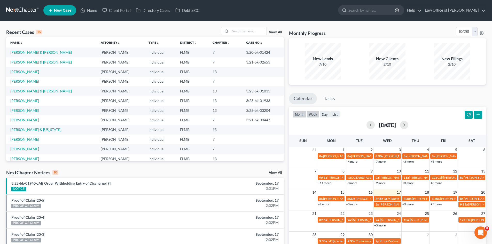
click at [314, 115] on button "week" at bounding box center [312, 114] width 13 height 7
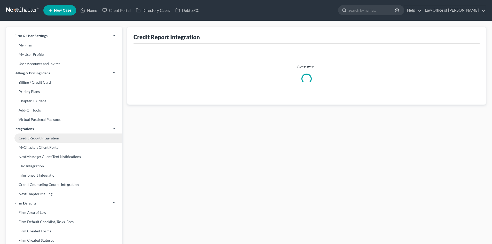
select select "2"
select select "9"
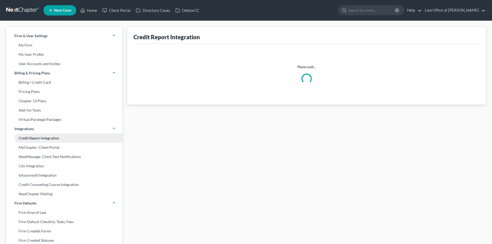
select select "9"
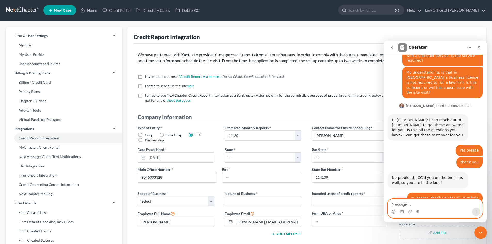
scroll to position [314, 0]
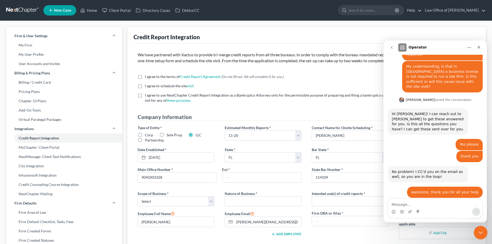
click at [479, 234] on icon "Close Intercom Messenger" at bounding box center [480, 232] width 6 height 6
